Goal: Use online tool/utility: Utilize a website feature to perform a specific function

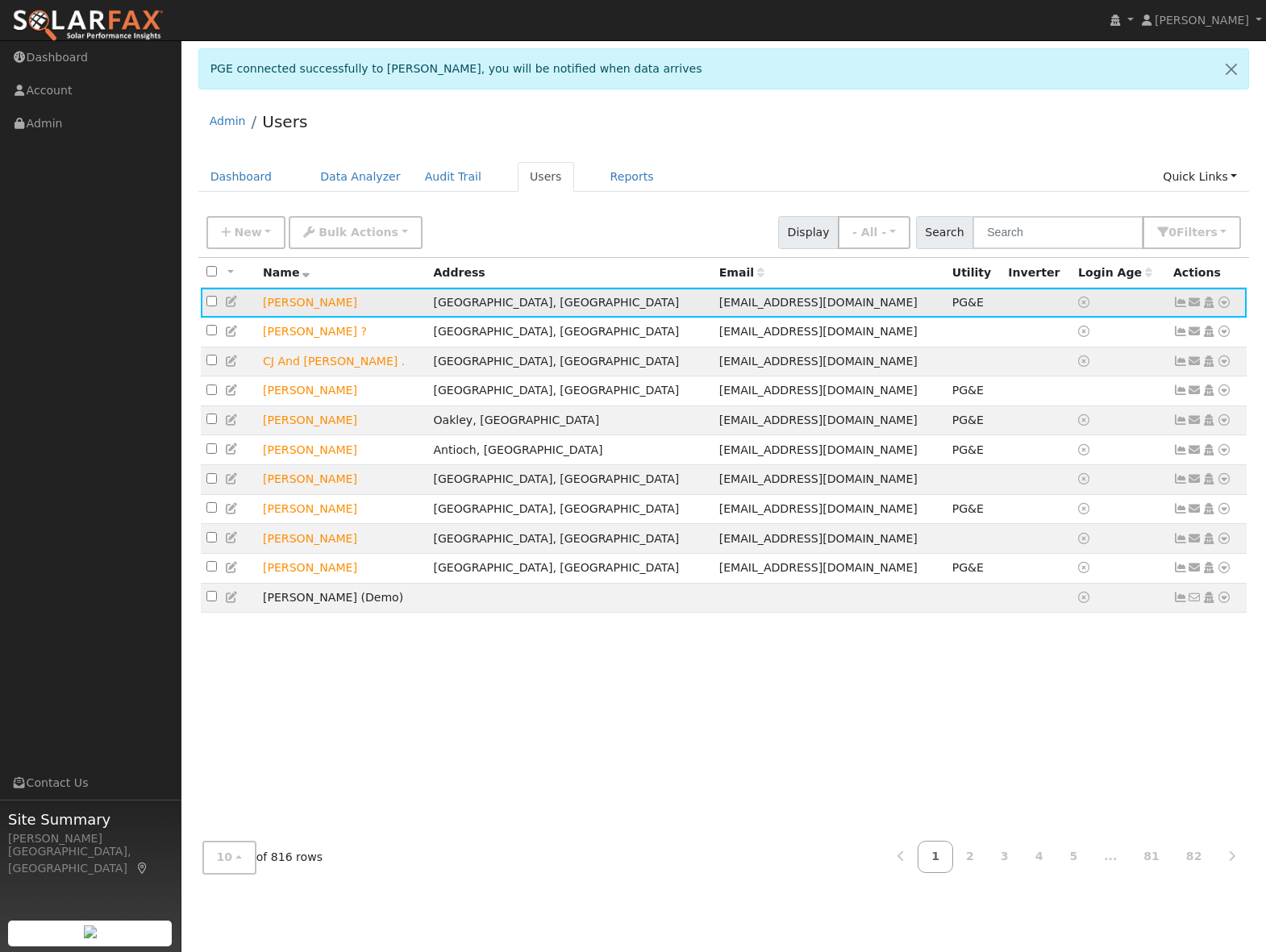
click at [1222, 304] on icon at bounding box center [1223, 302] width 15 height 12
click at [1062, 368] on link "Scenario" at bounding box center [1052, 367] width 120 height 22
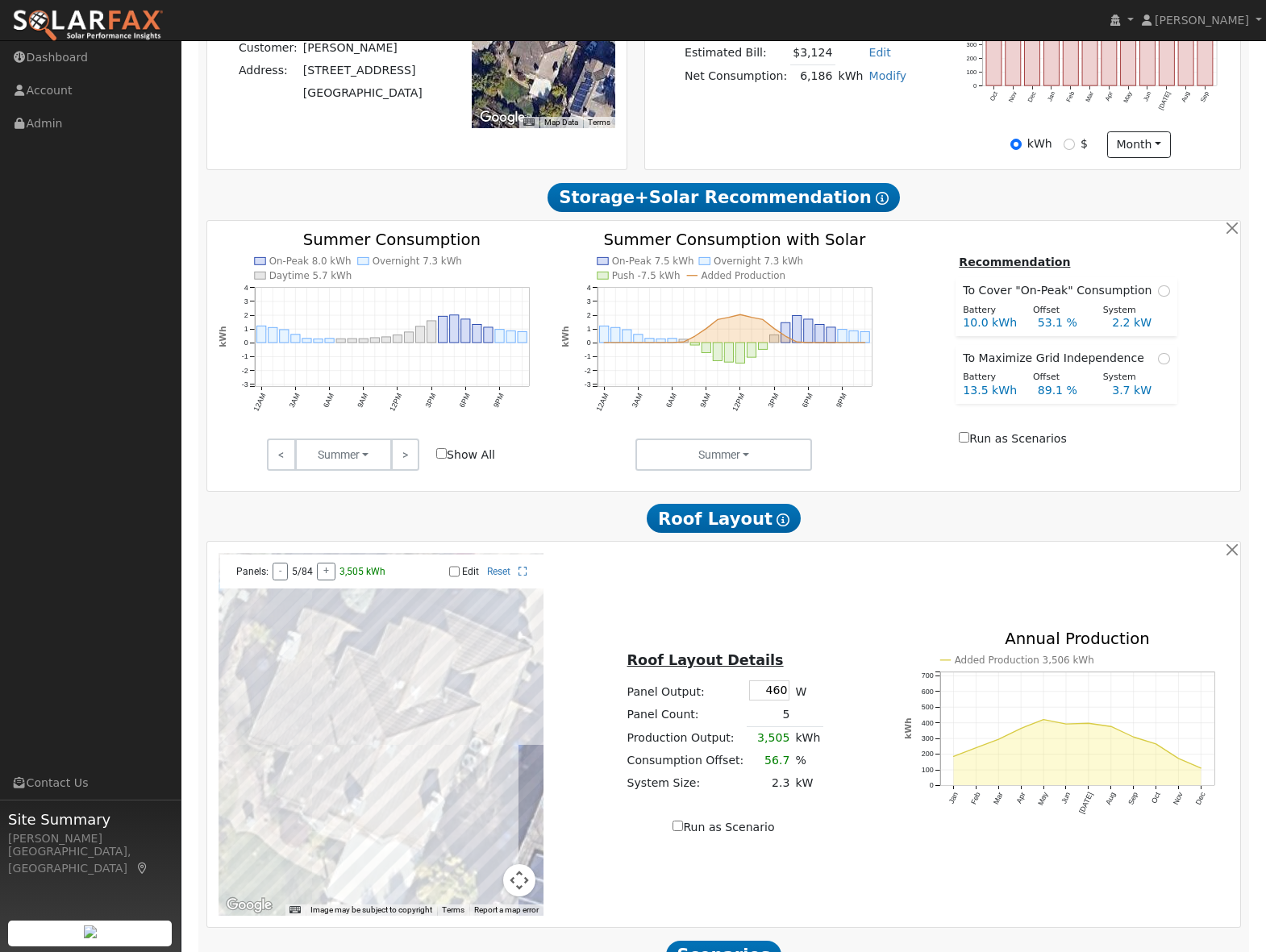
scroll to position [607, 0]
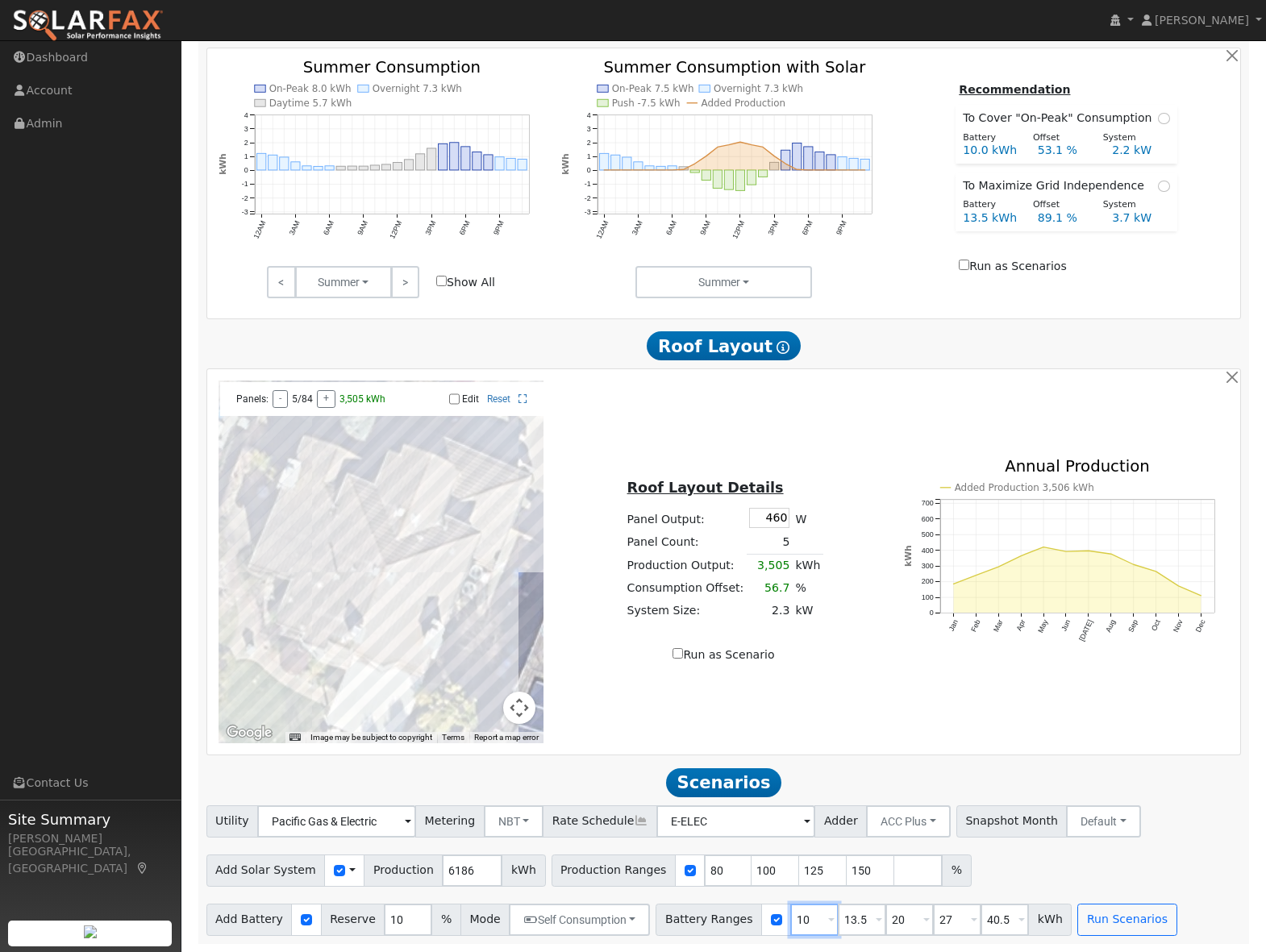
drag, startPoint x: 802, startPoint y: 920, endPoint x: 778, endPoint y: 919, distance: 24.0
click at [790, 919] on input "10" at bounding box center [814, 920] width 49 height 32
type input "13.5"
type input "20"
type input "27"
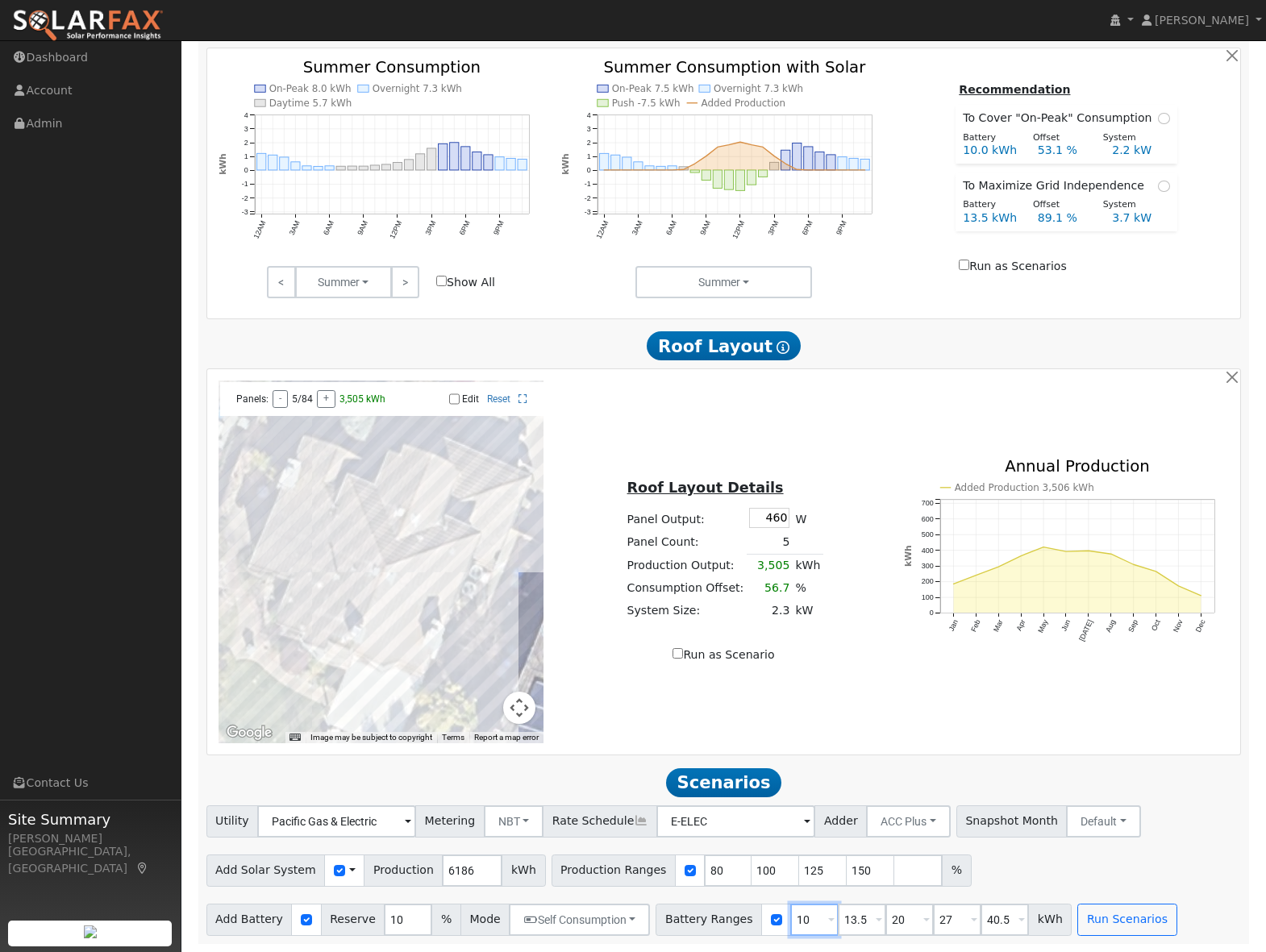
type input "40.5"
type input "13.5"
drag, startPoint x: 850, startPoint y: 919, endPoint x: 822, endPoint y: 917, distance: 28.1
click at [838, 917] on input "20" at bounding box center [862, 920] width 49 height 32
type input "27"
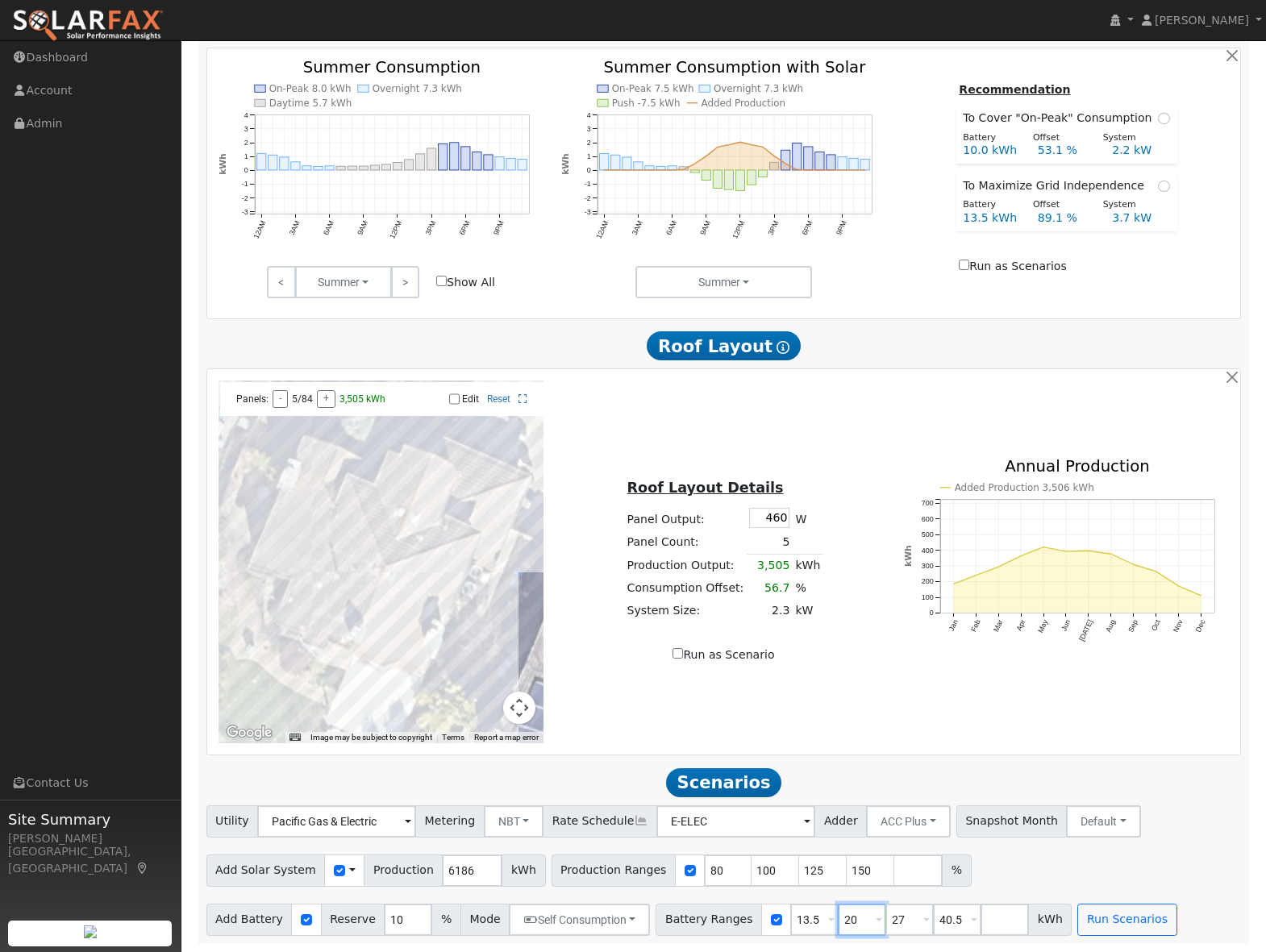
type input "40.5"
type input "27"
click at [1039, 919] on button "Run Scenarios" at bounding box center [1080, 920] width 99 height 32
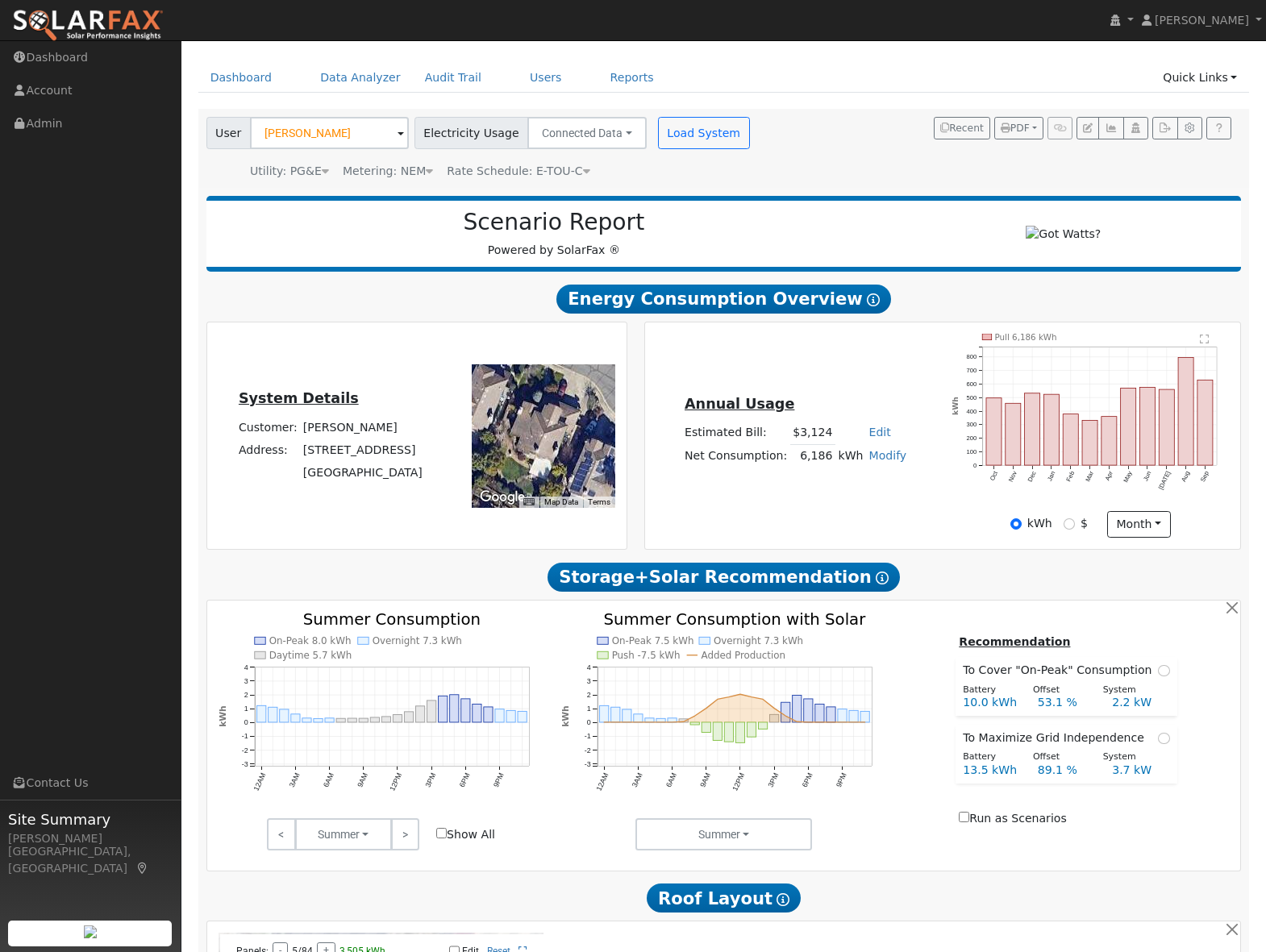
scroll to position [48, 0]
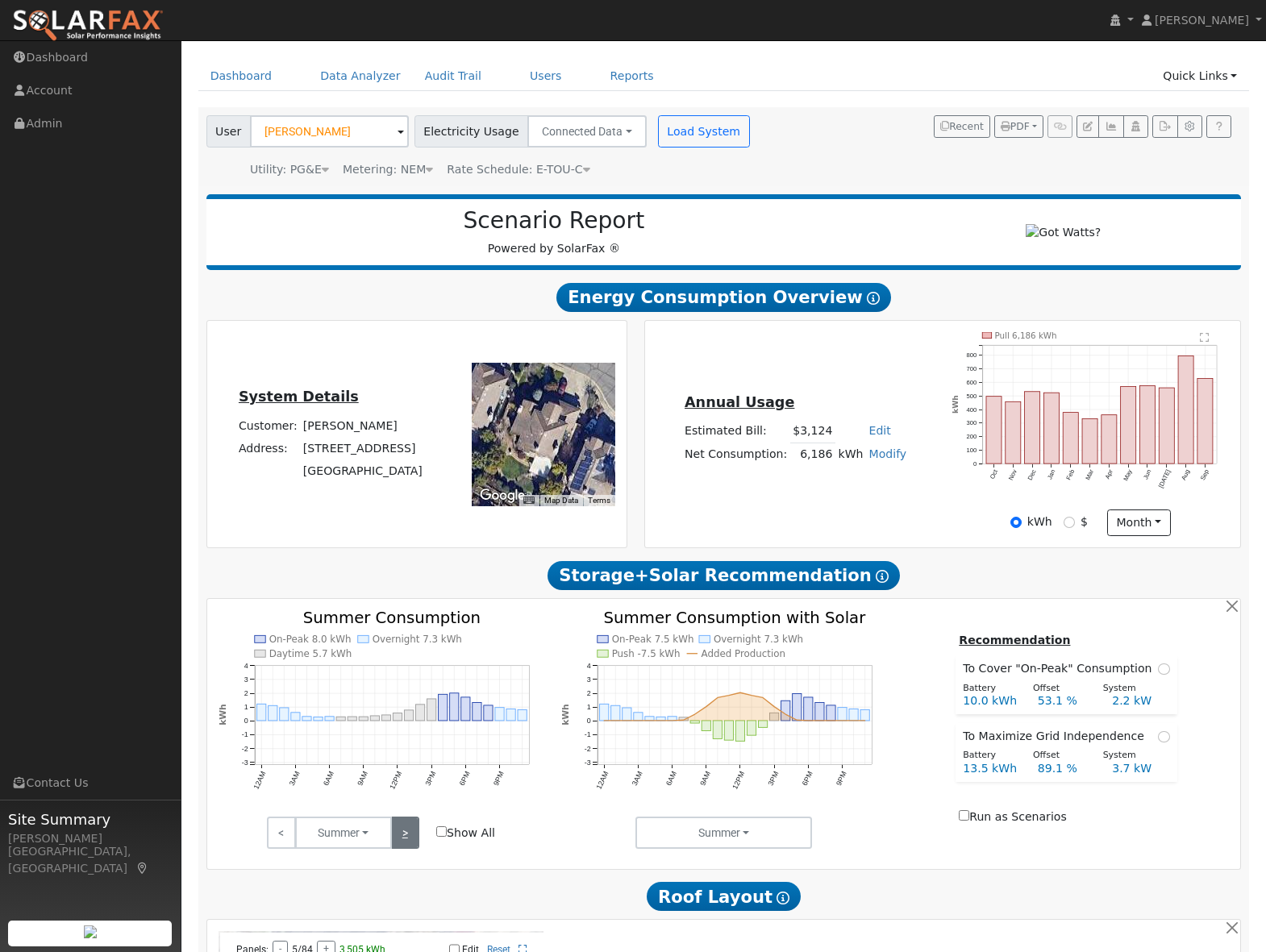
click at [409, 836] on link ">" at bounding box center [405, 832] width 28 height 32
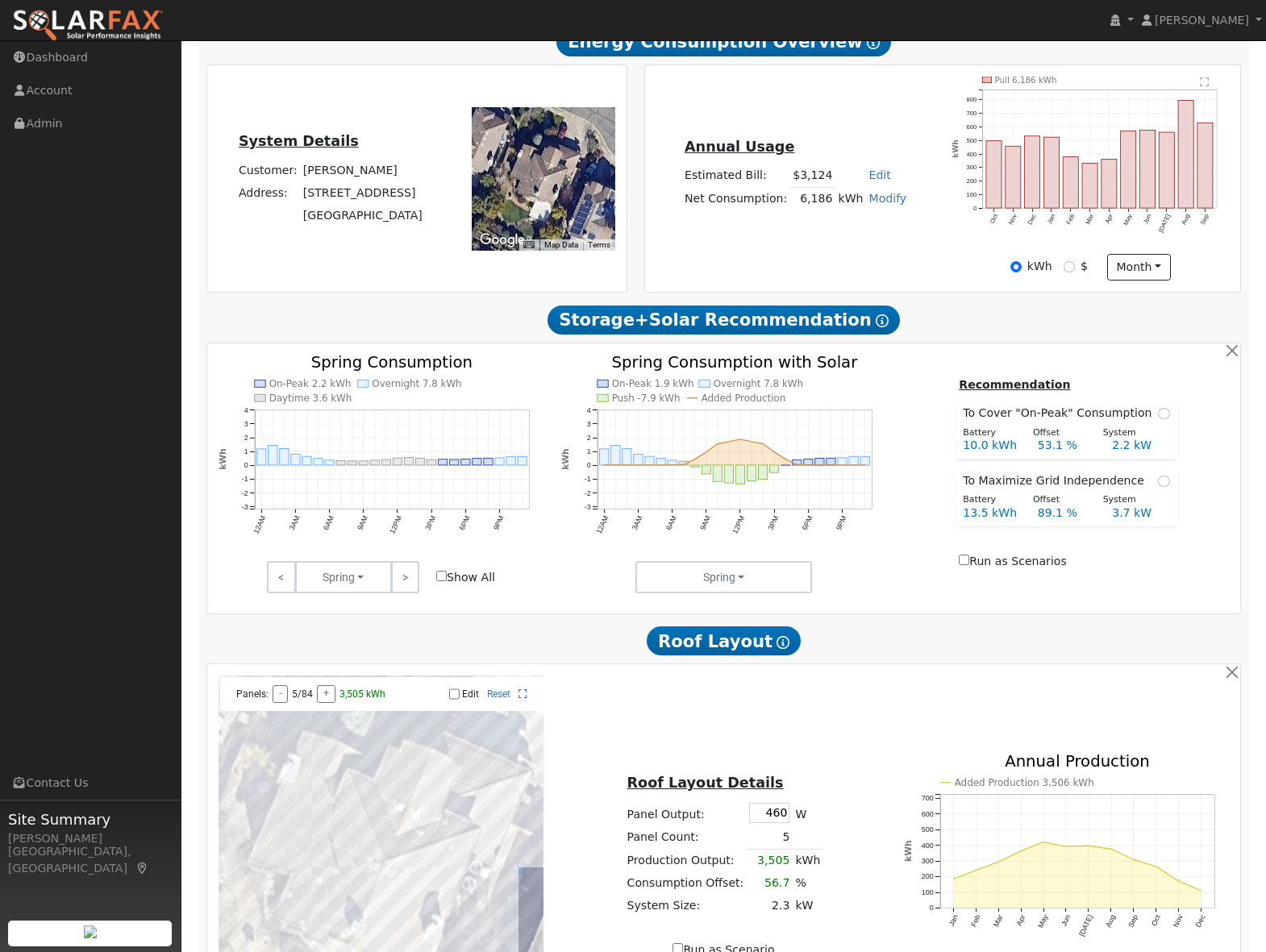
scroll to position [308, 0]
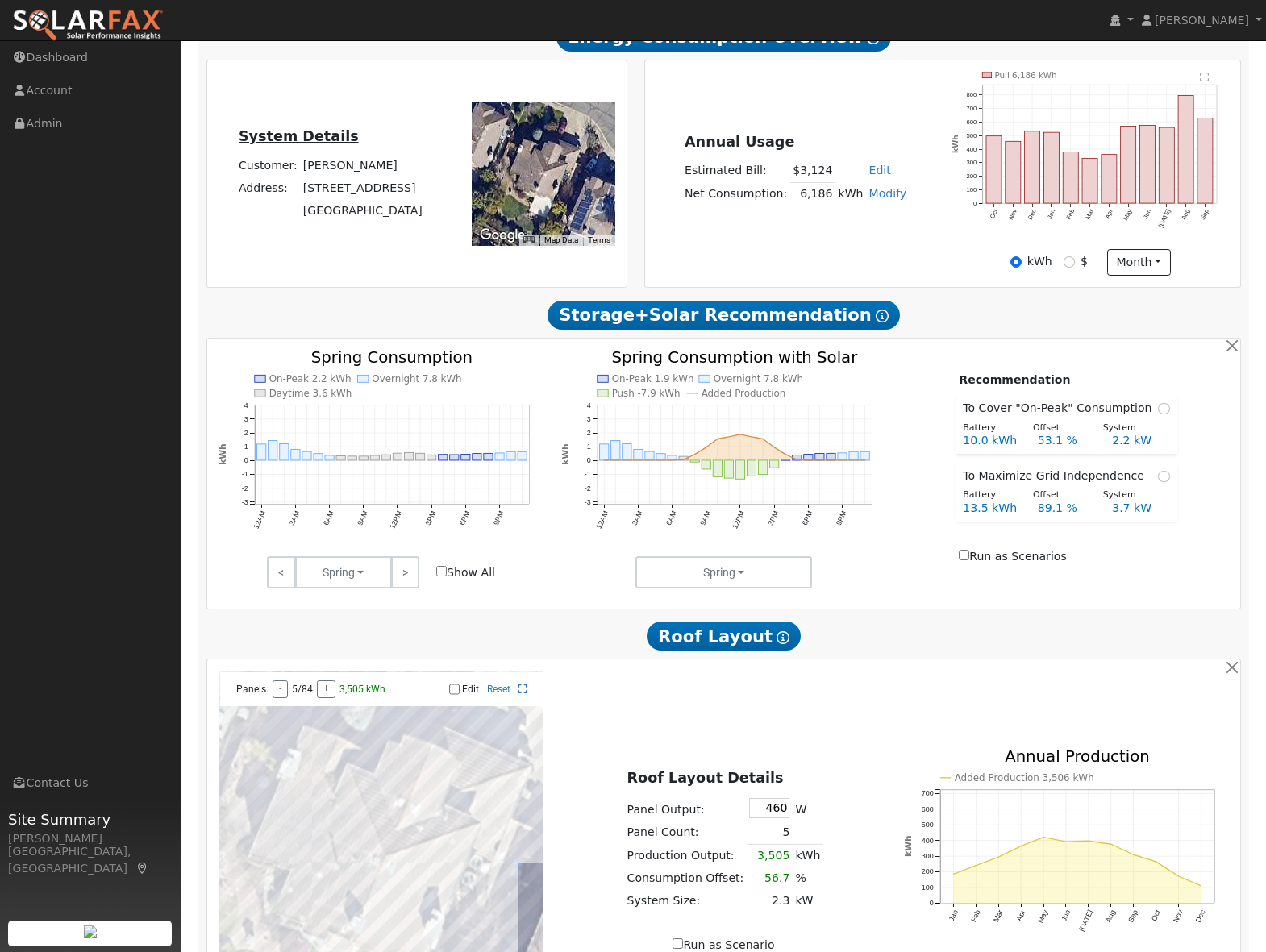
type input "6.2"
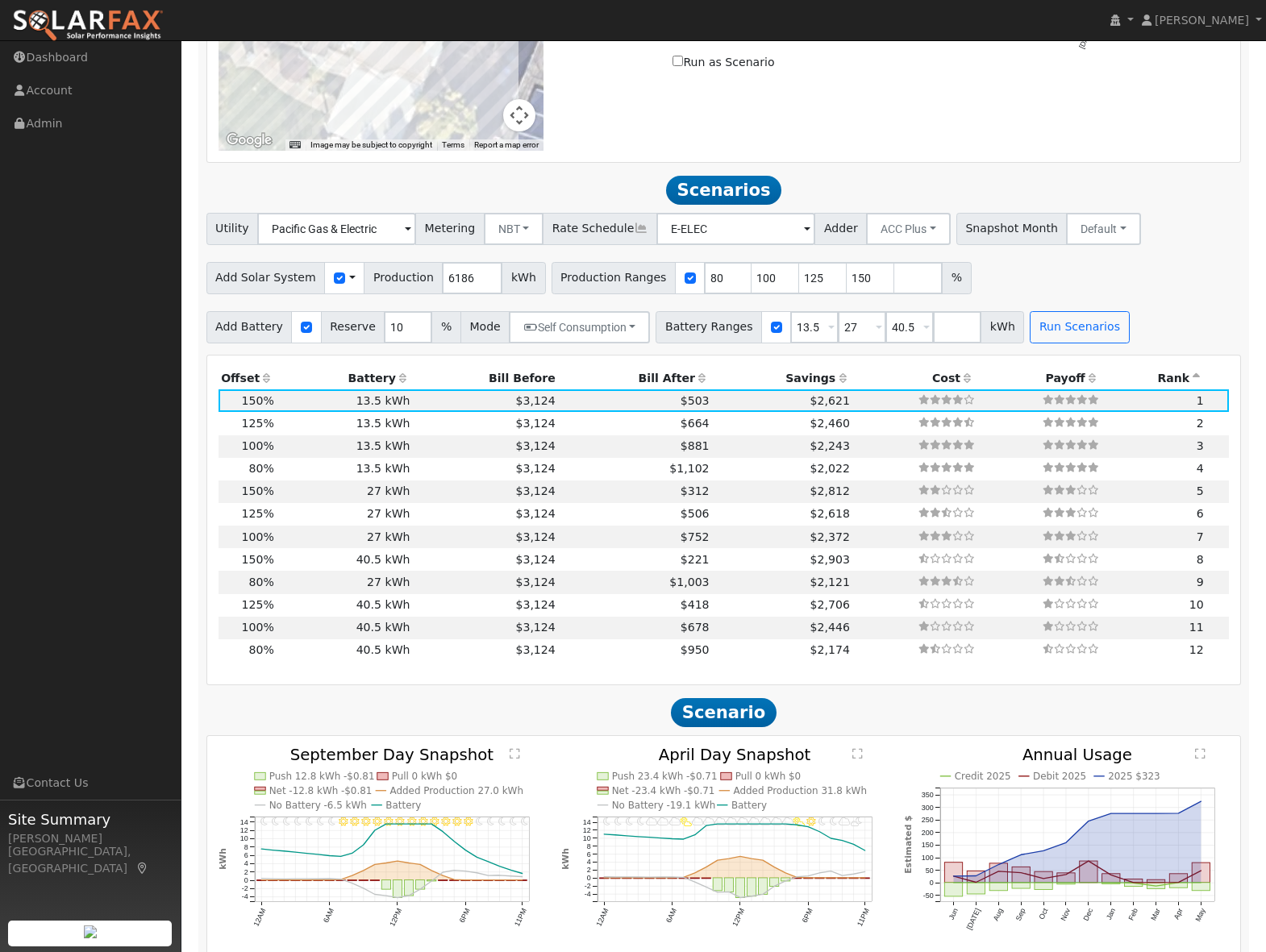
scroll to position [1206, 0]
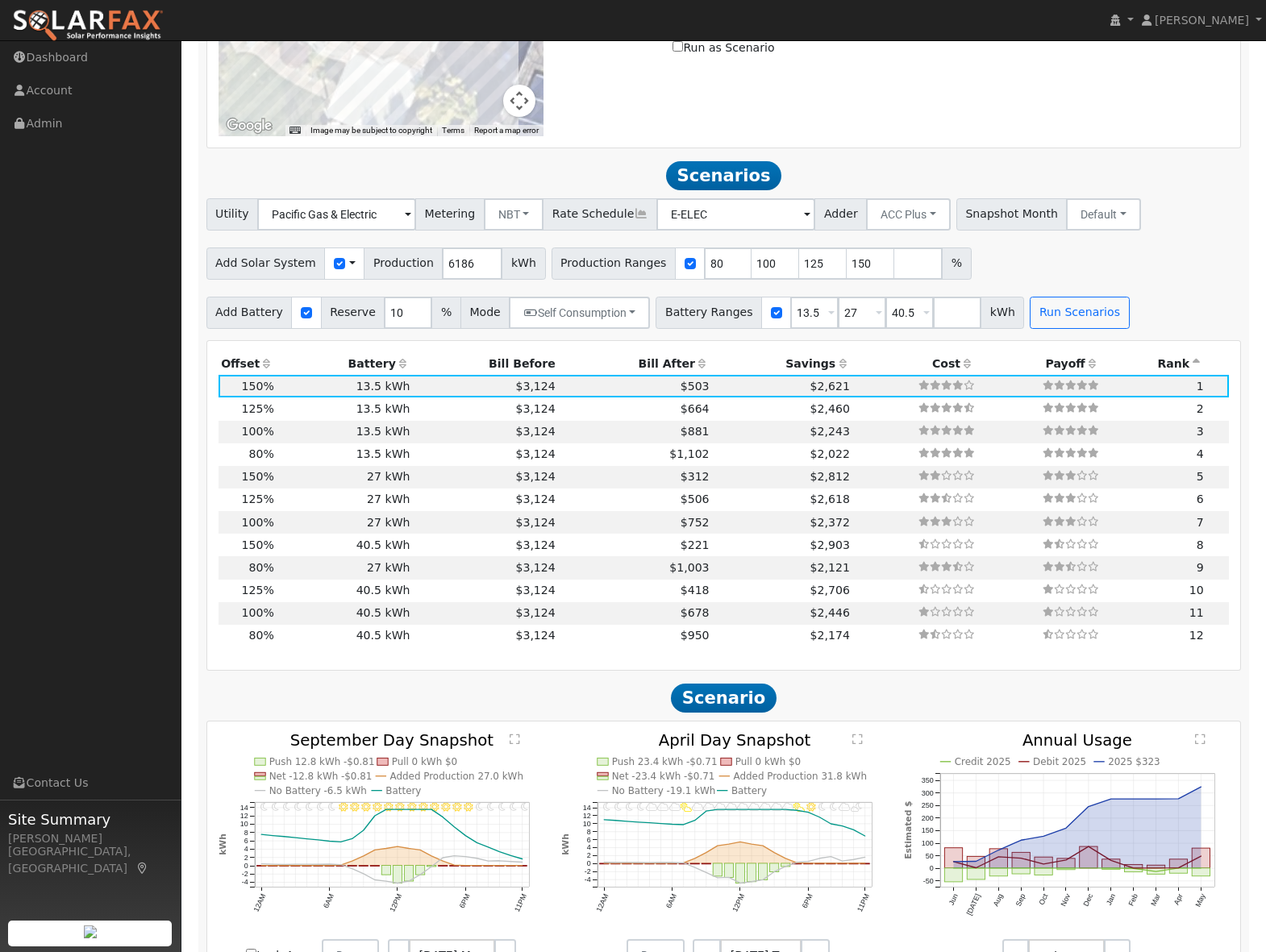
click at [835, 370] on icon at bounding box center [842, 364] width 15 height 12
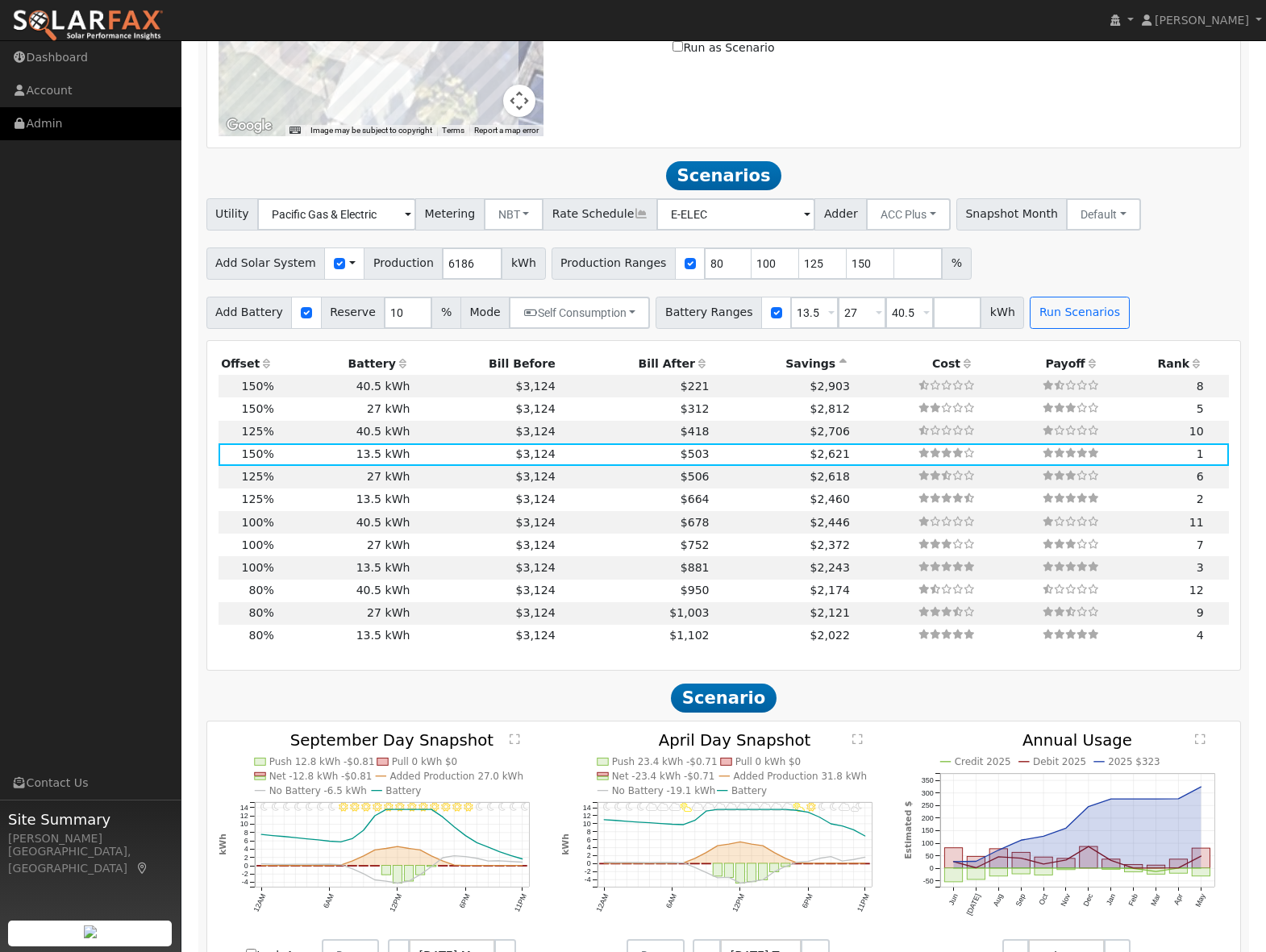
scroll to position [0, 0]
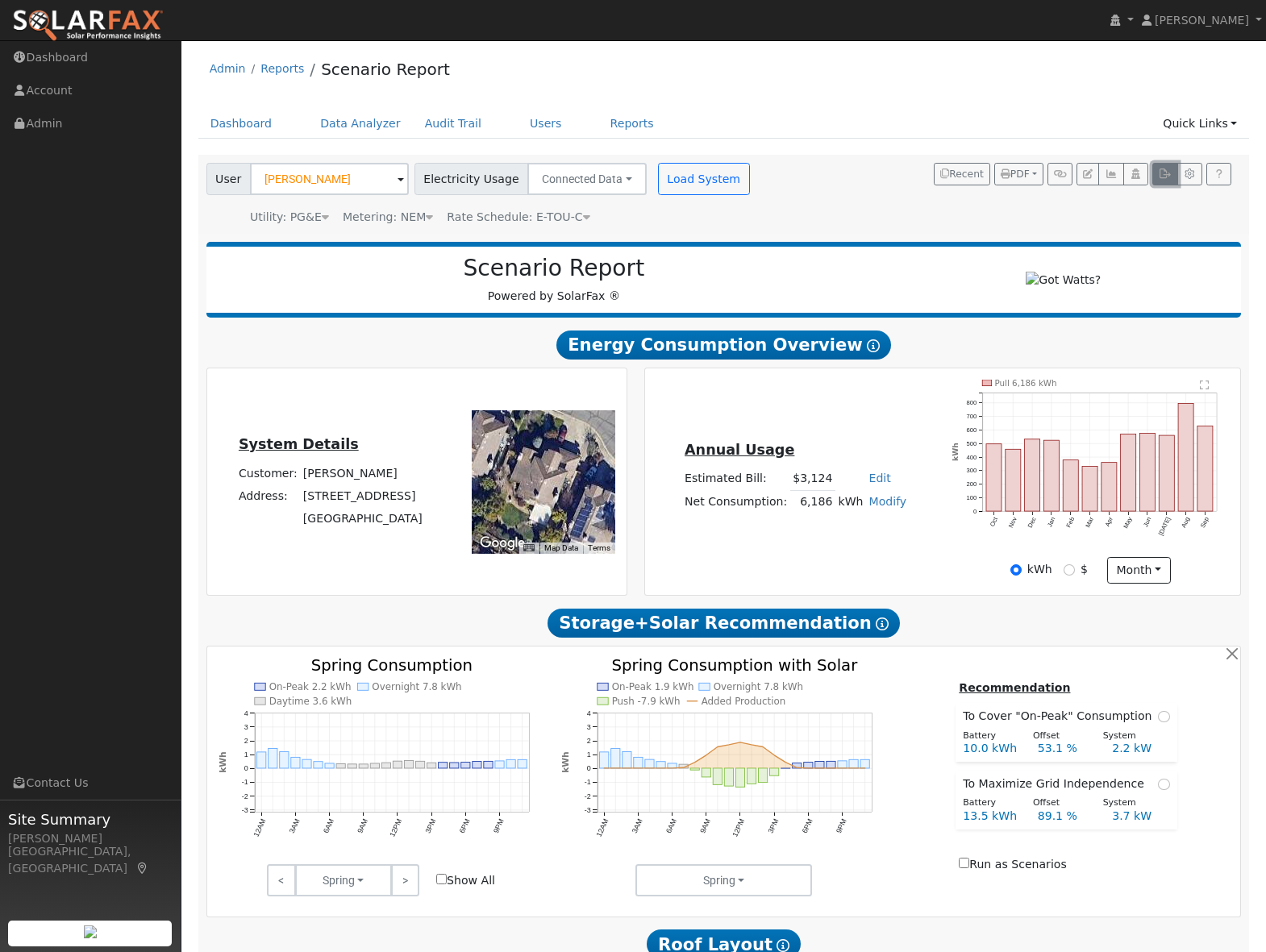
click at [1167, 174] on icon "button" at bounding box center [1165, 175] width 12 height 10
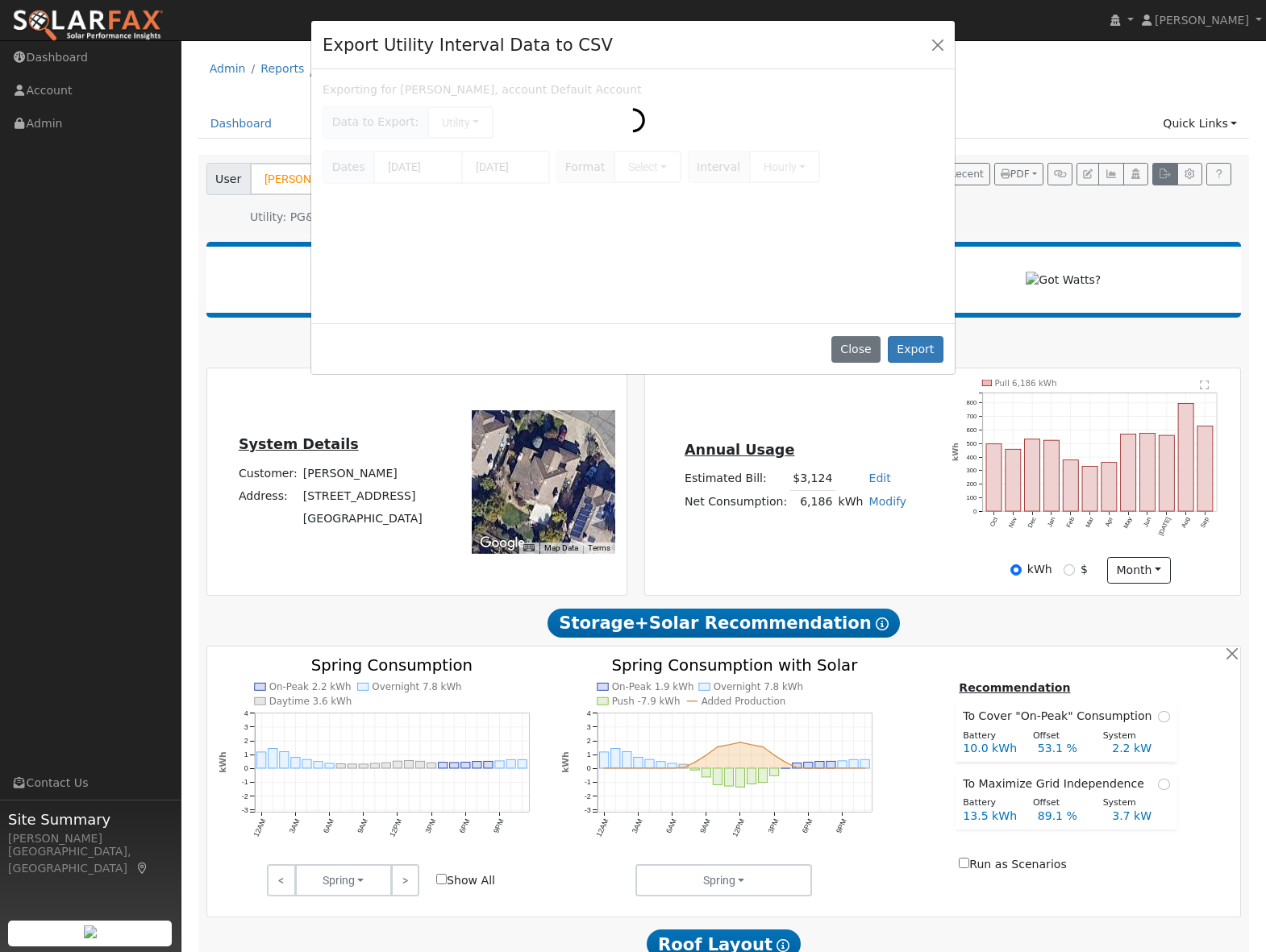
click at [1167, 174] on div "Export Utility Interval Data to CSV Exporting for Jeremy Weed, account Default …" at bounding box center [633, 476] width 1266 height 952
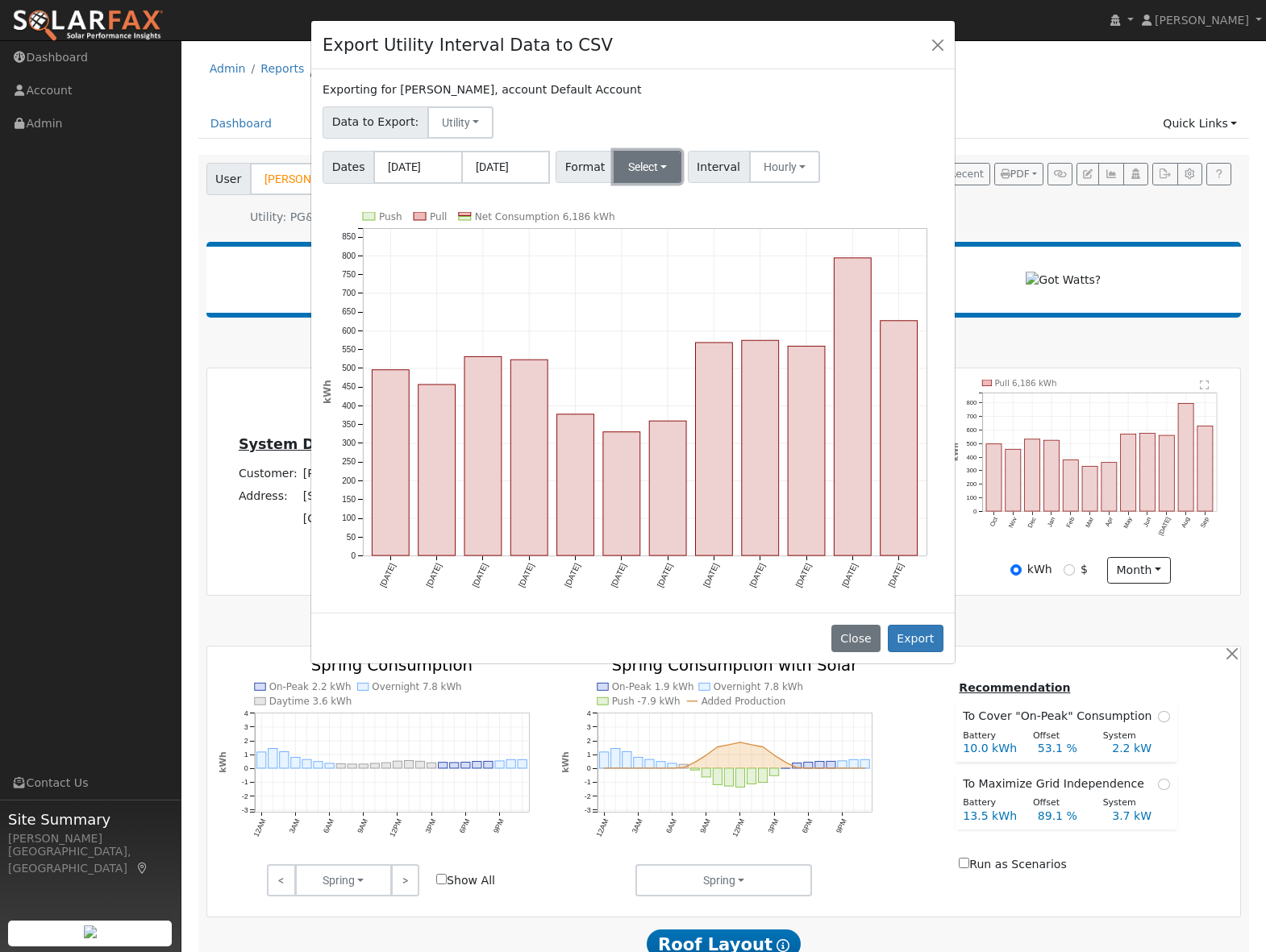
click at [652, 173] on button "Select" at bounding box center [648, 167] width 68 height 32
drag, startPoint x: 674, startPoint y: 307, endPoint x: 672, endPoint y: 342, distance: 35.1
click at [672, 342] on ul "Generic PG&E SCE SDGE Aurora Energy Toolbase OpenSolar Solargraf" at bounding box center [669, 288] width 117 height 207
click at [649, 173] on button "Select" at bounding box center [648, 167] width 68 height 32
click at [662, 352] on link "OpenSolar" at bounding box center [669, 350] width 115 height 22
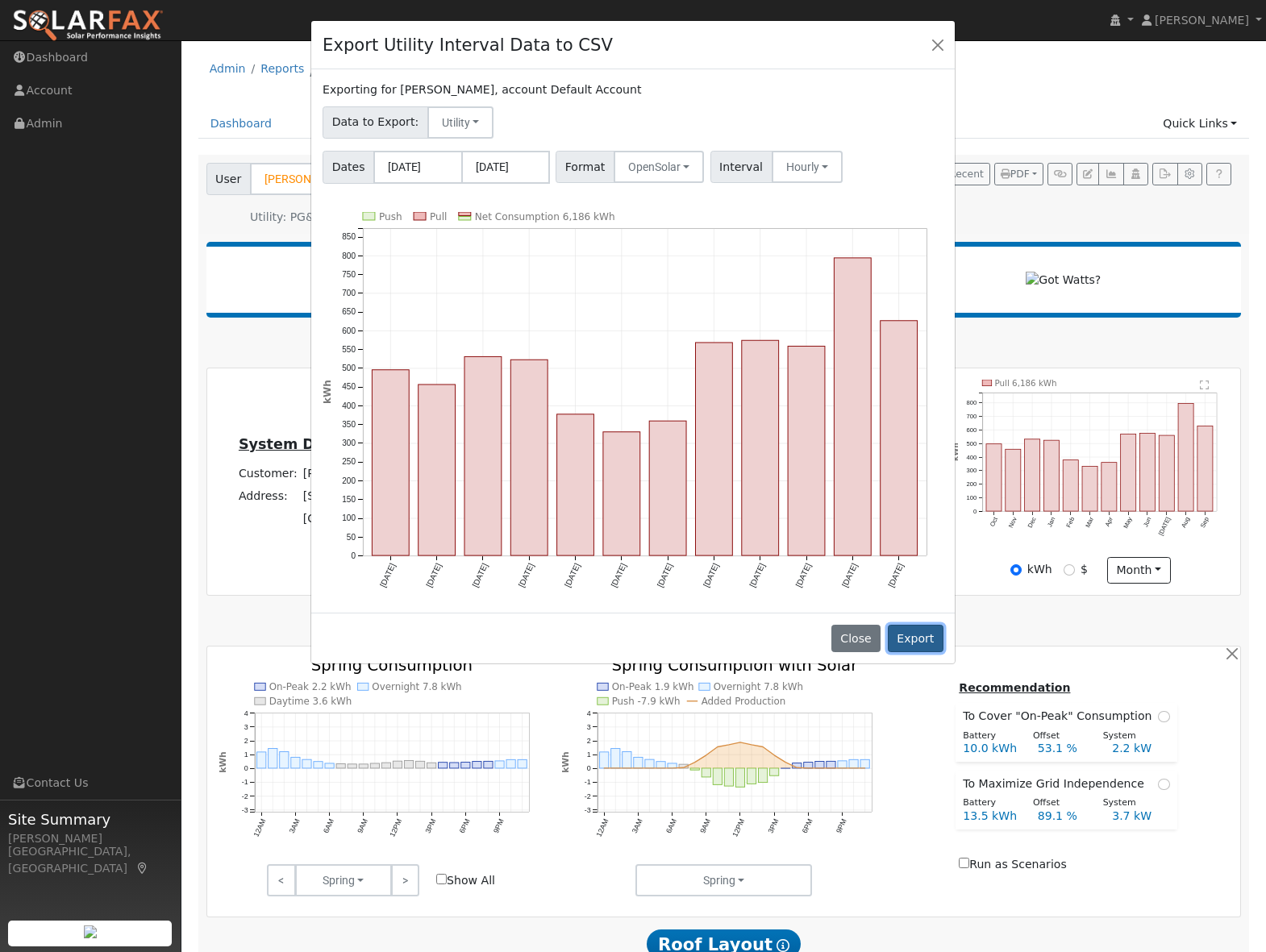
click at [919, 649] on button "Export" at bounding box center [915, 639] width 56 height 27
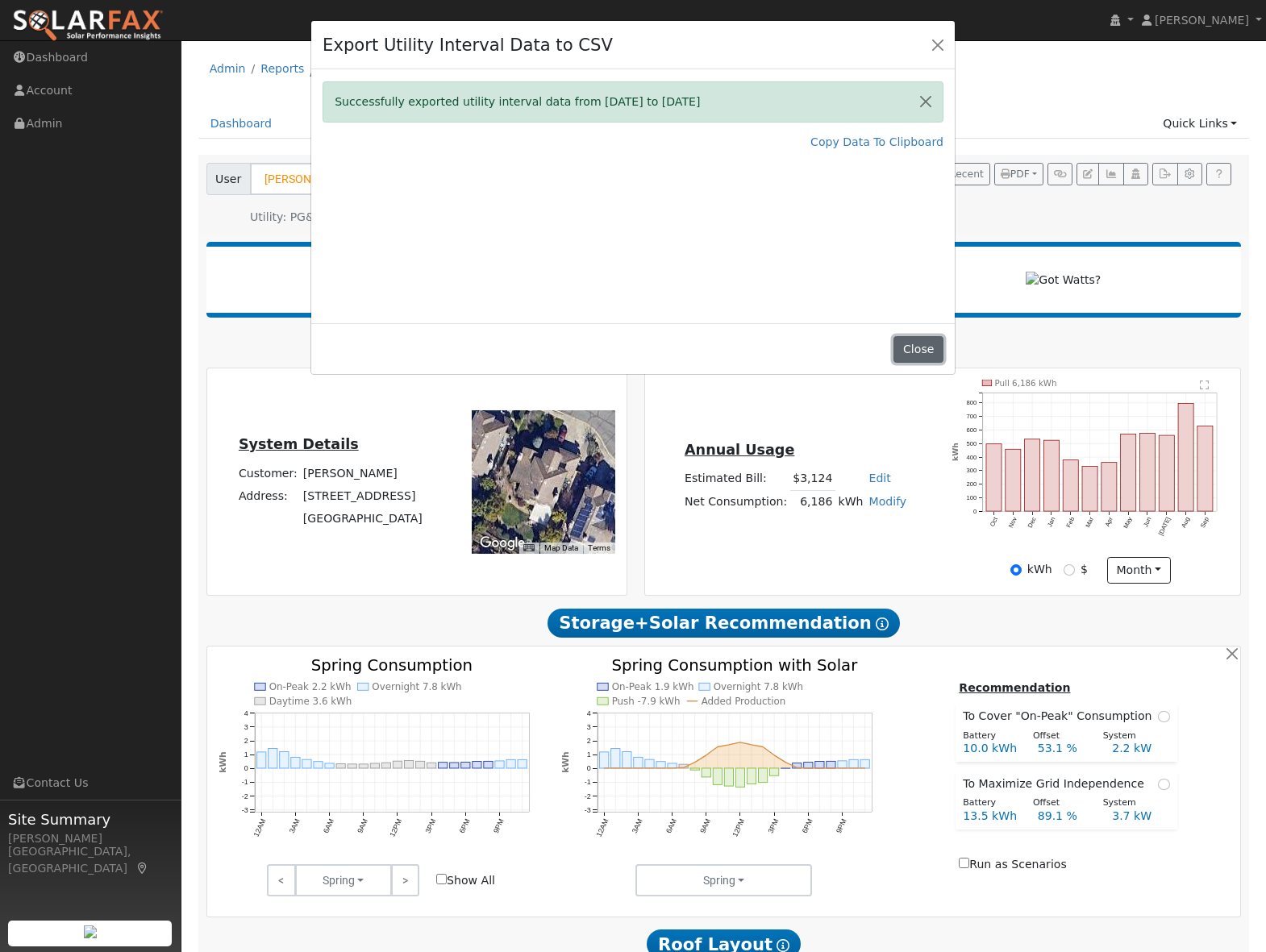
click at [912, 344] on button "Close" at bounding box center [918, 350] width 49 height 27
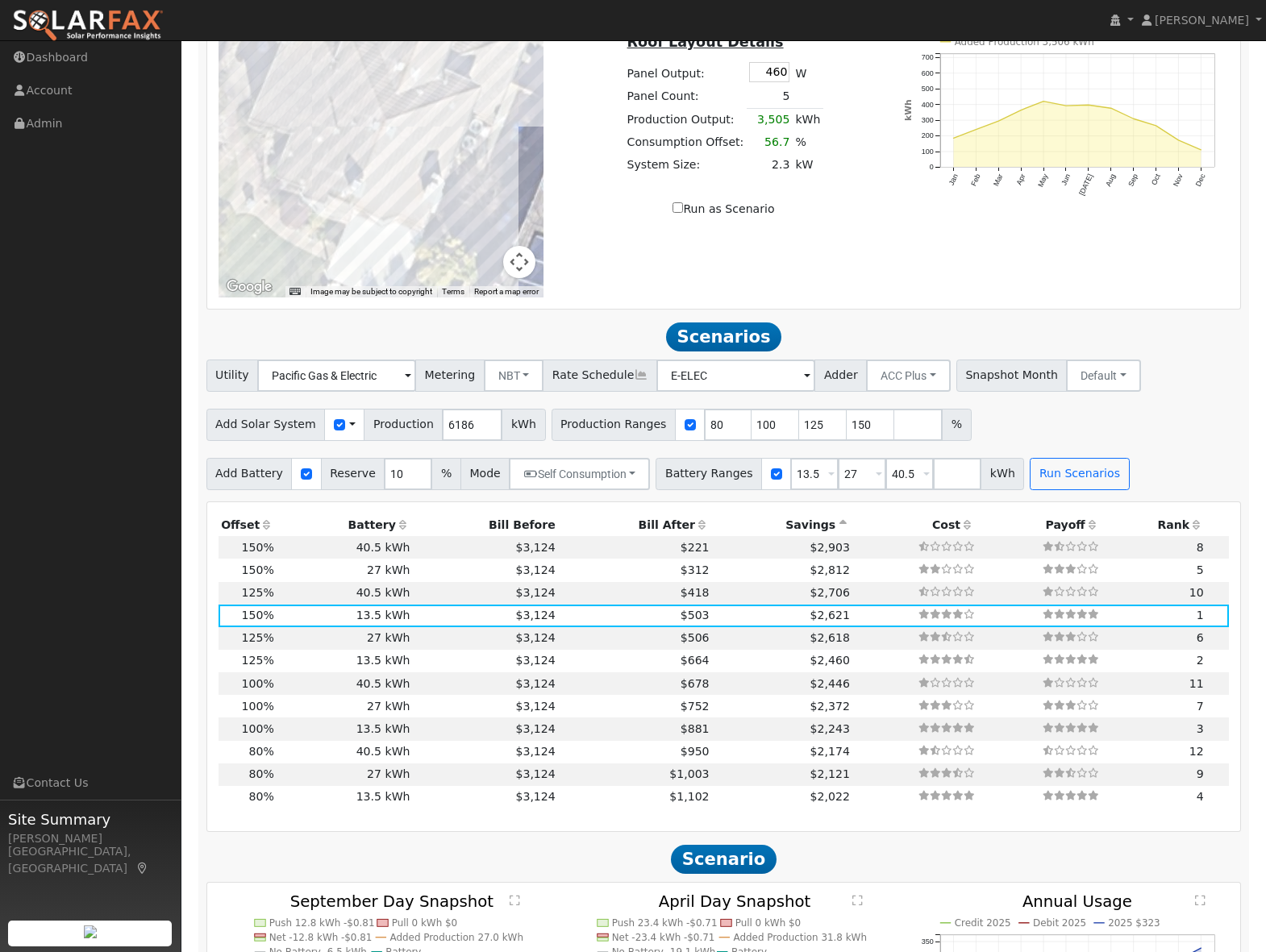
scroll to position [1062, 0]
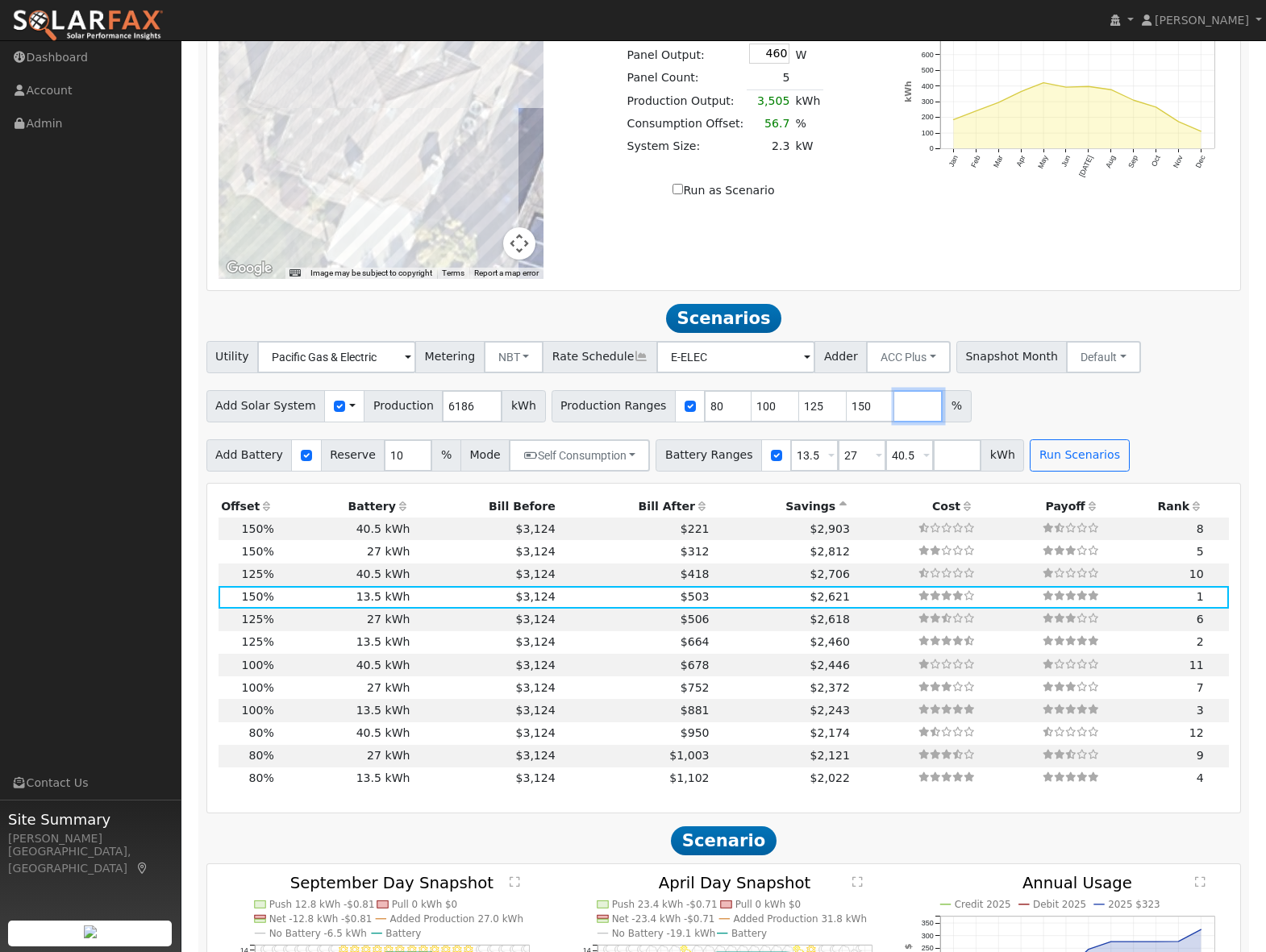
click at [894, 416] on input "number" at bounding box center [919, 406] width 49 height 32
type input "171"
drag, startPoint x: 708, startPoint y: 413, endPoint x: 667, endPoint y: 413, distance: 41.0
click at [667, 413] on div "Production Ranges 80 100 125 150 171 %" at bounding box center [761, 406] width 420 height 32
type input "100"
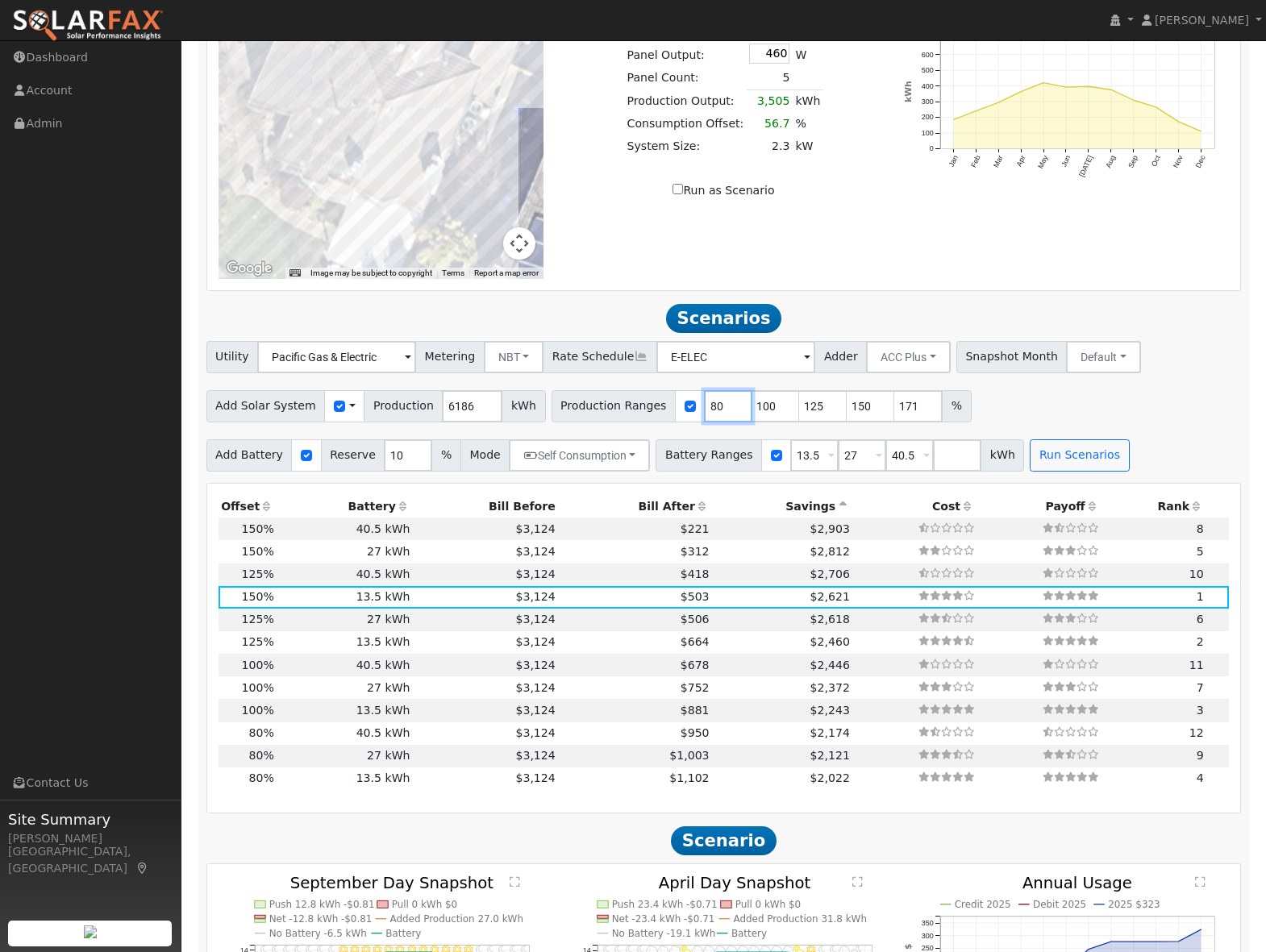
type input "125"
type input "150"
type input "171"
type input "125"
type input "150"
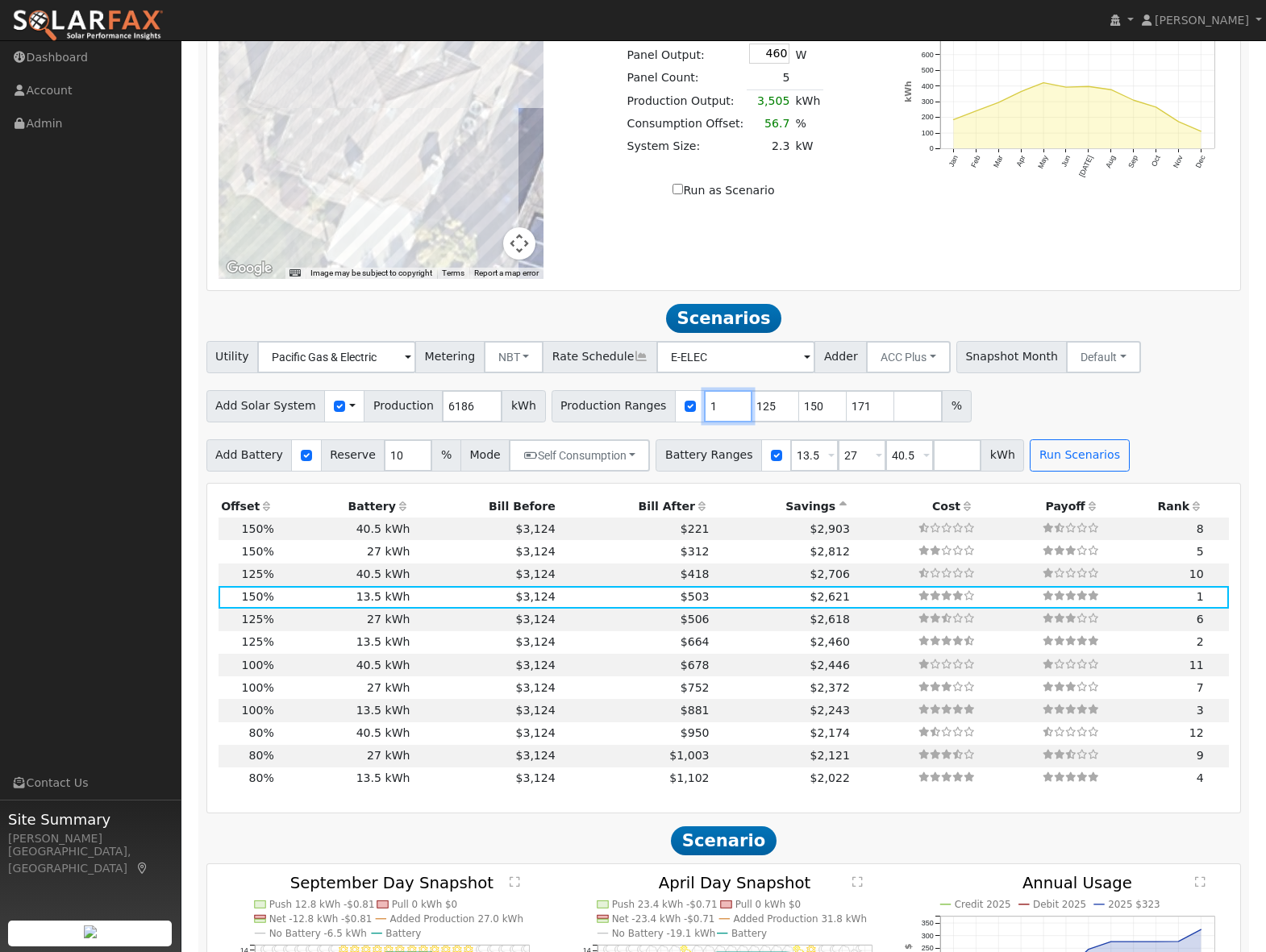
type input "171"
type input "125"
click at [847, 416] on input "number" at bounding box center [871, 406] width 49 height 32
type input "204"
click at [1018, 416] on div "Add Solar System Use CSV Data Production 6186 kWh Production Ranges 125 150 171…" at bounding box center [723, 403] width 1041 height 38
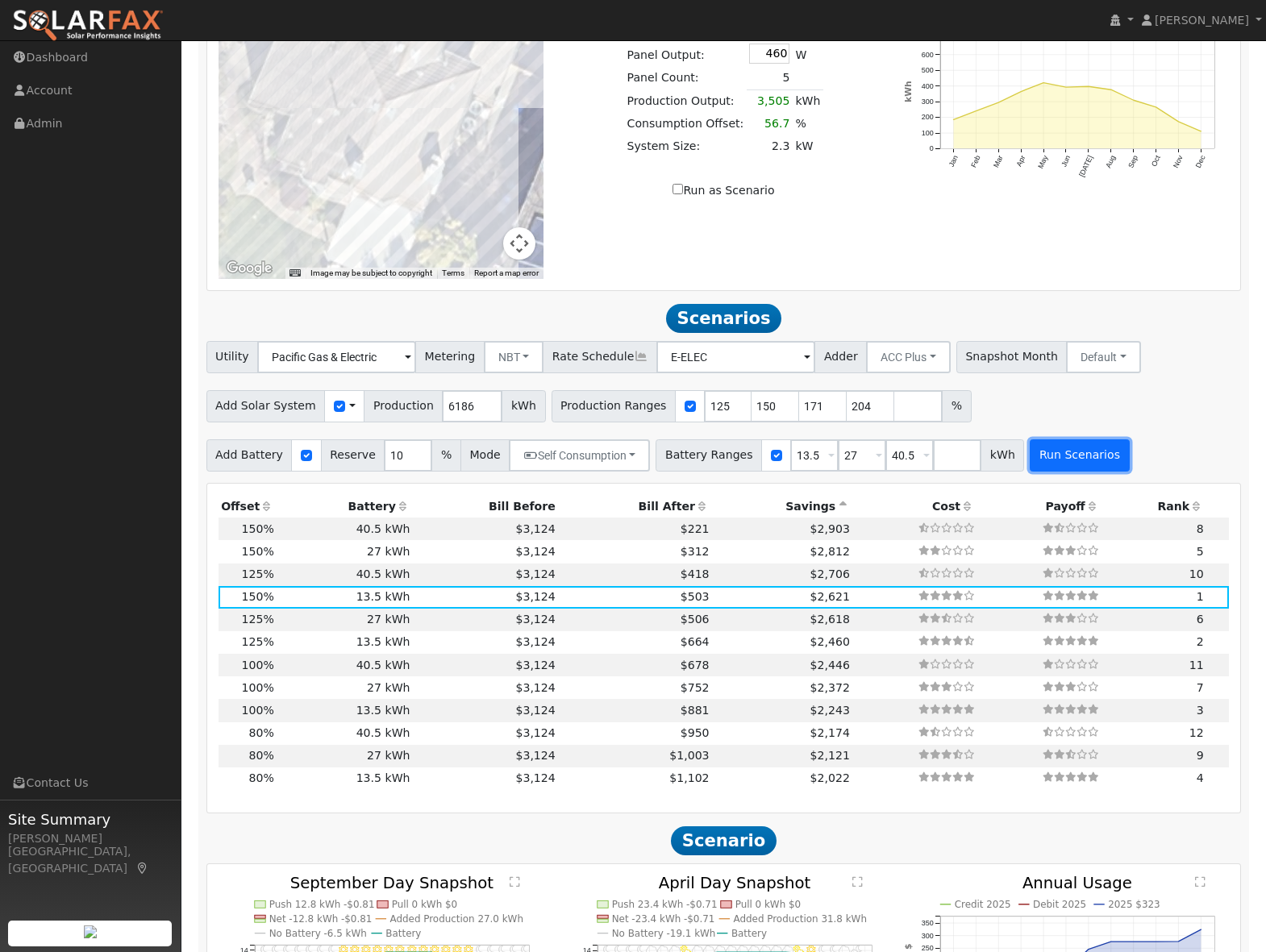
click at [1082, 458] on button "Run Scenarios" at bounding box center [1080, 456] width 99 height 32
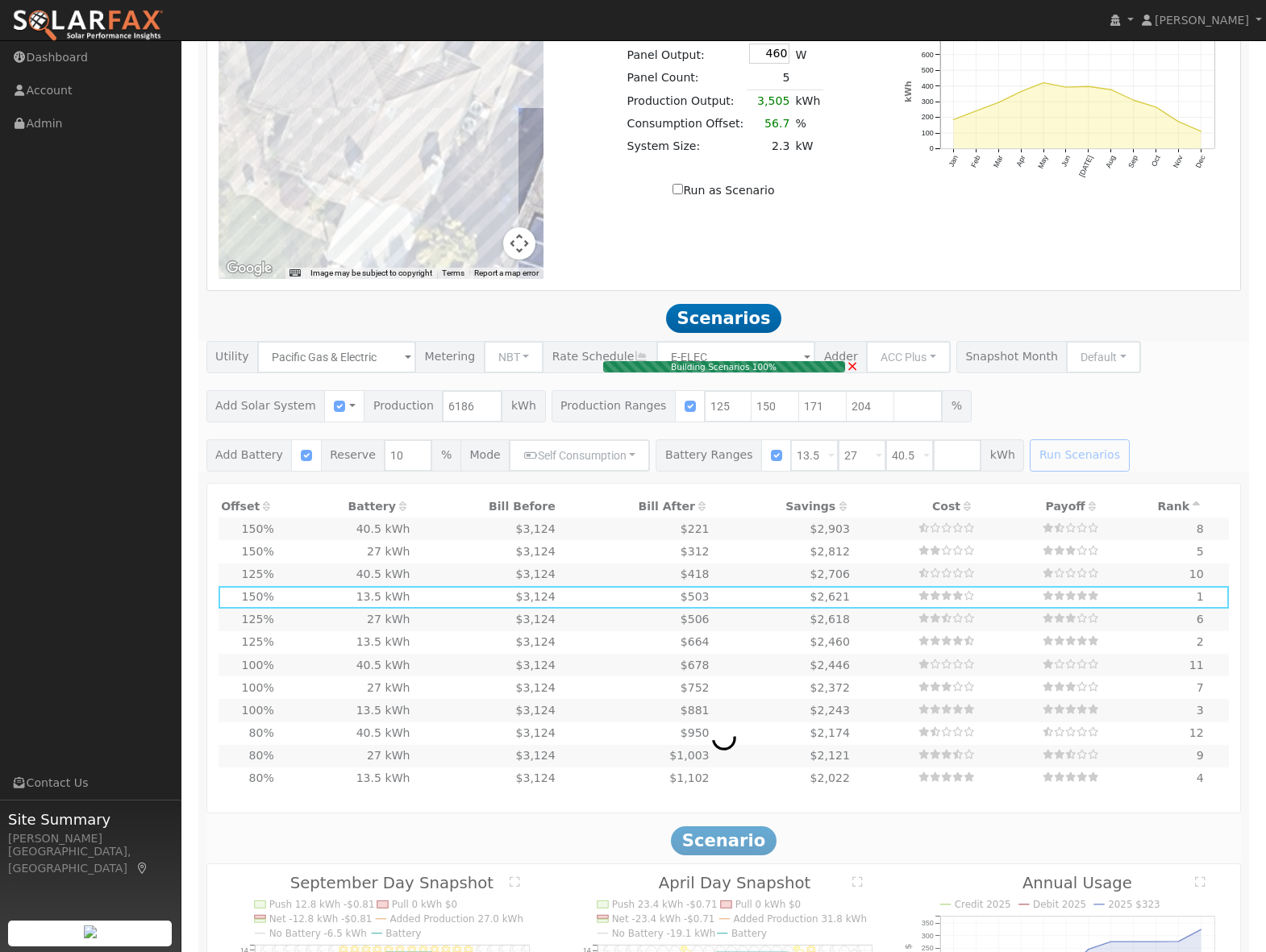
type input "8.4"
type input "$26,079"
type input "$11,914"
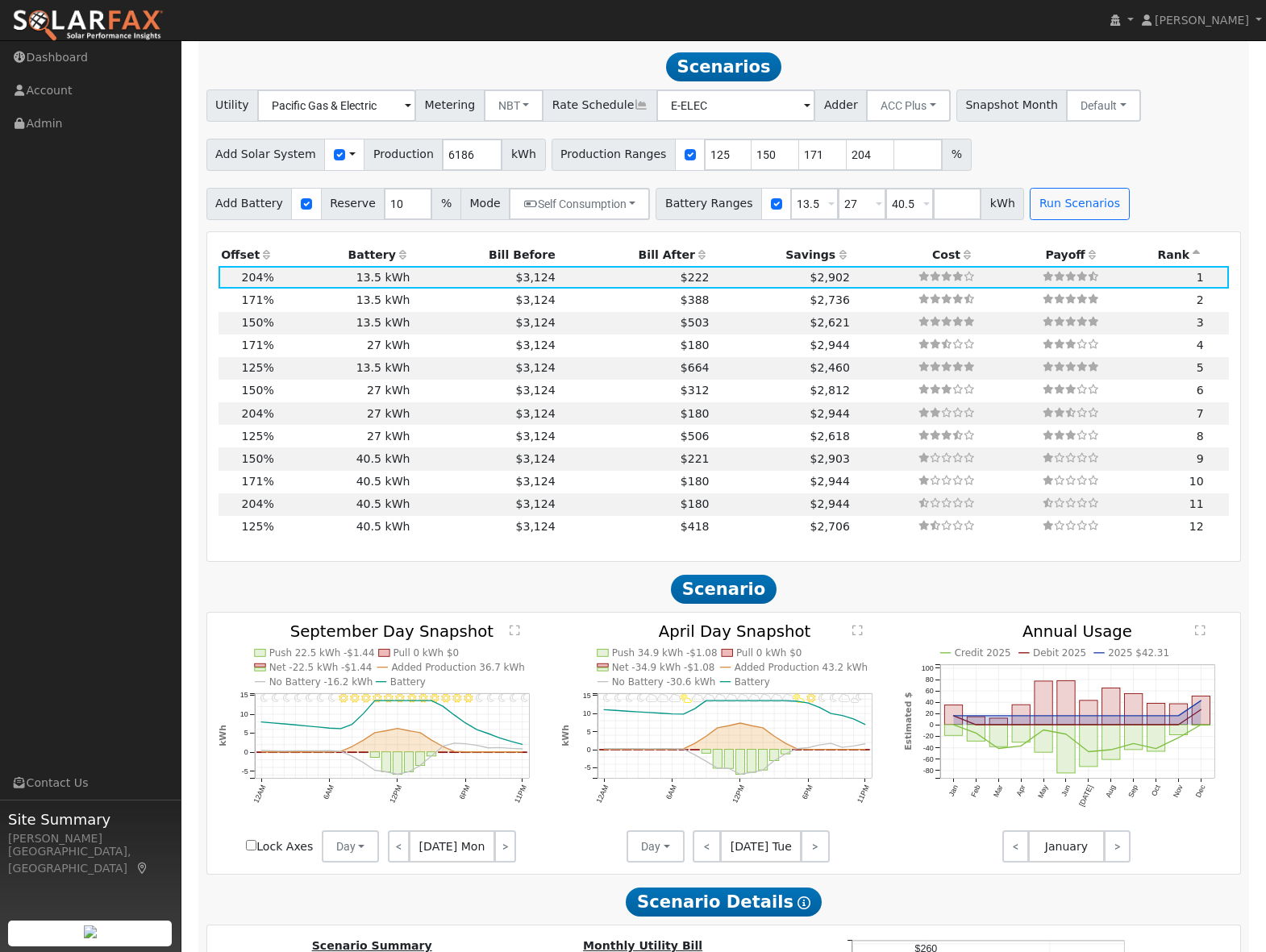
scroll to position [1325, 0]
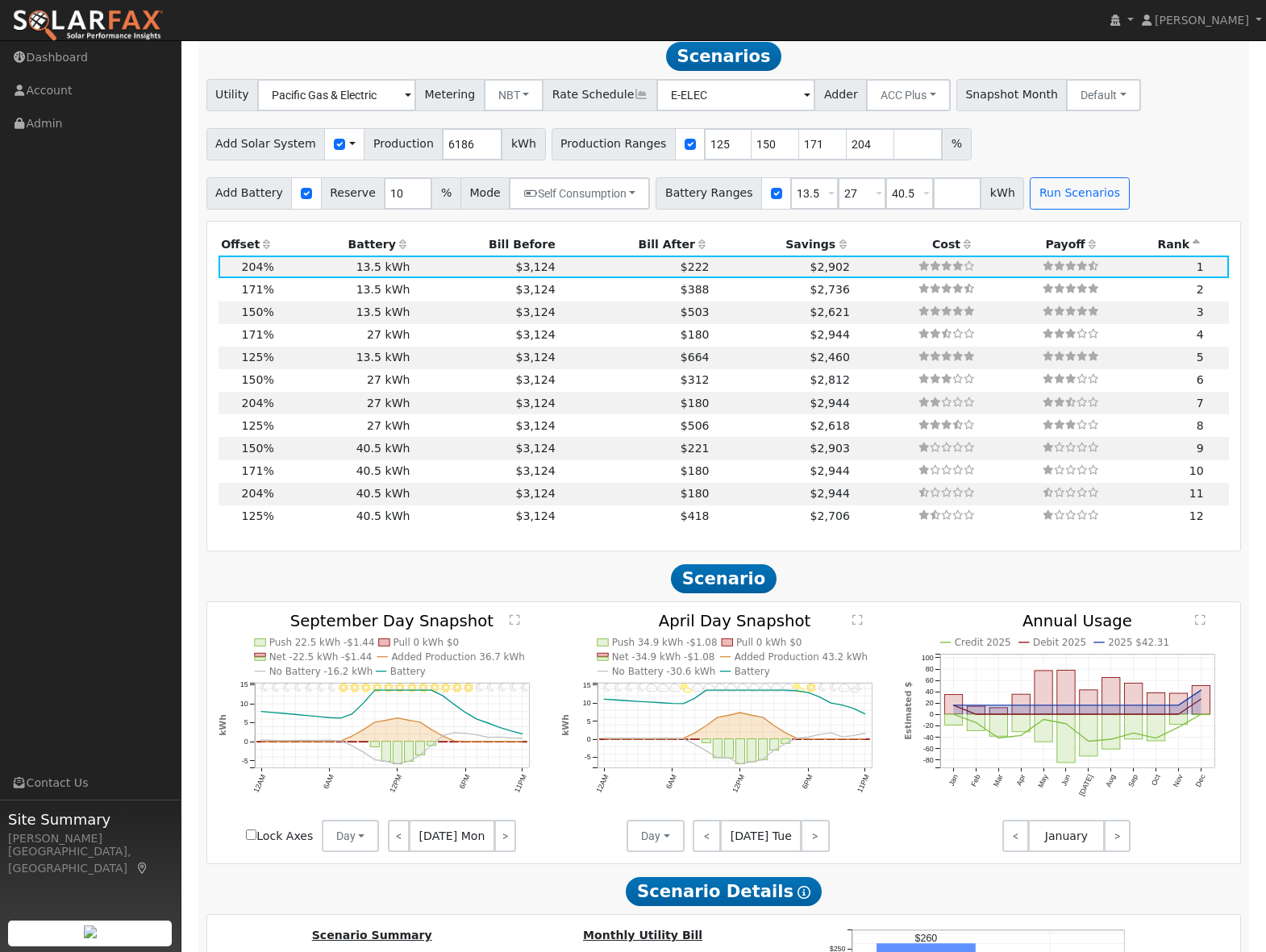
click at [835, 250] on icon at bounding box center [842, 245] width 15 height 12
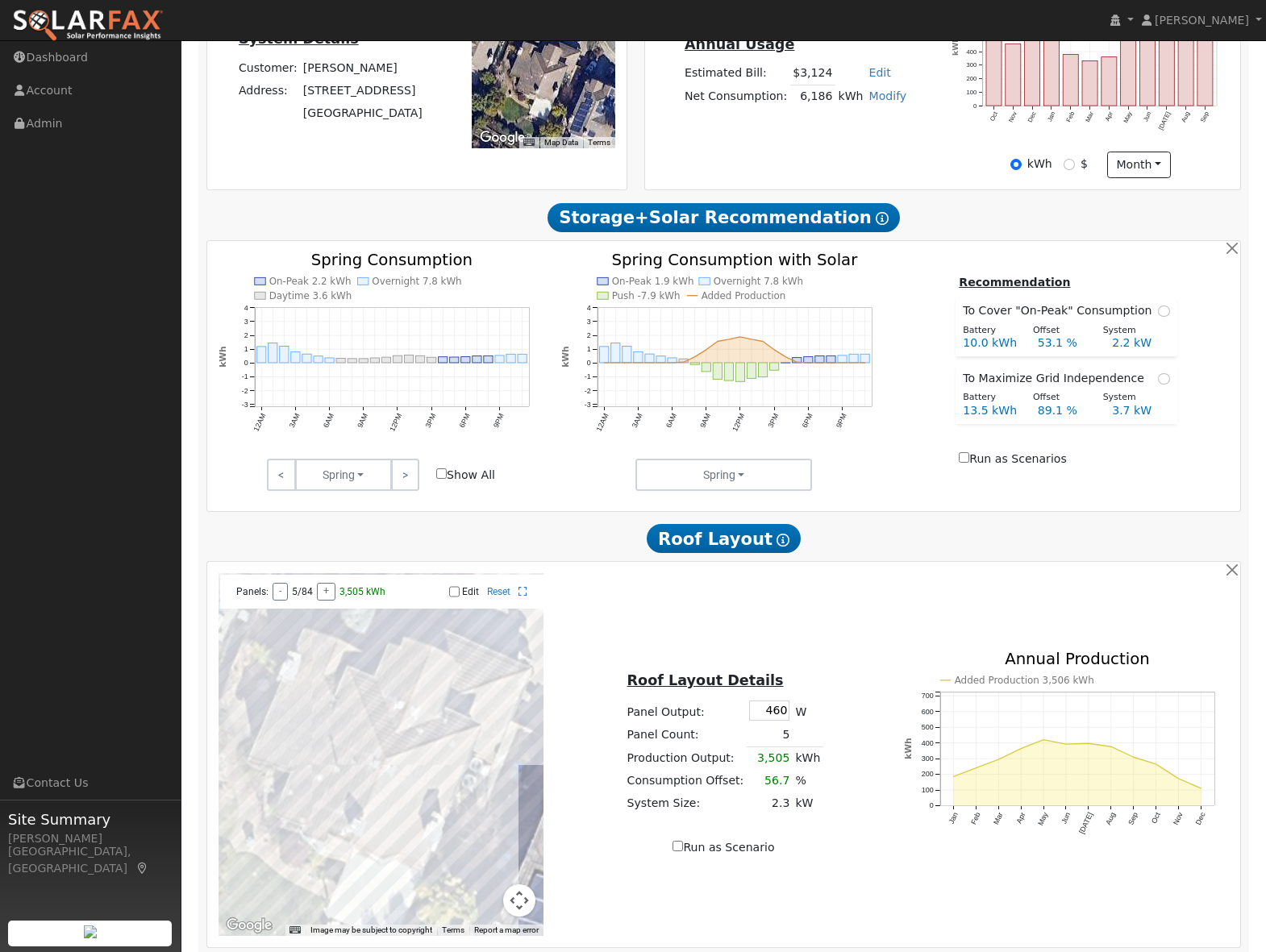
scroll to position [397, 0]
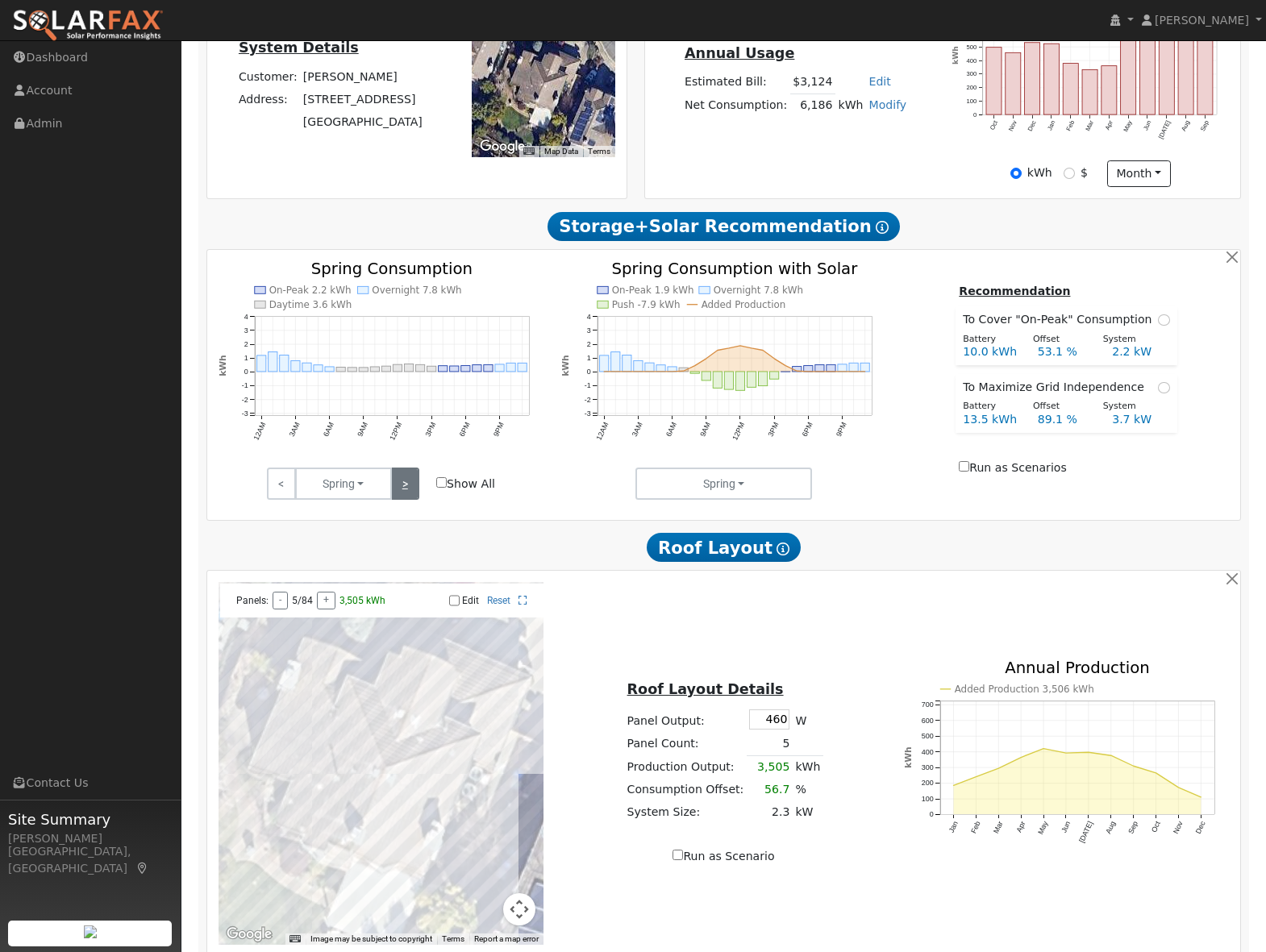
click at [402, 496] on link ">" at bounding box center [405, 483] width 28 height 32
click at [412, 482] on link ">" at bounding box center [405, 483] width 28 height 32
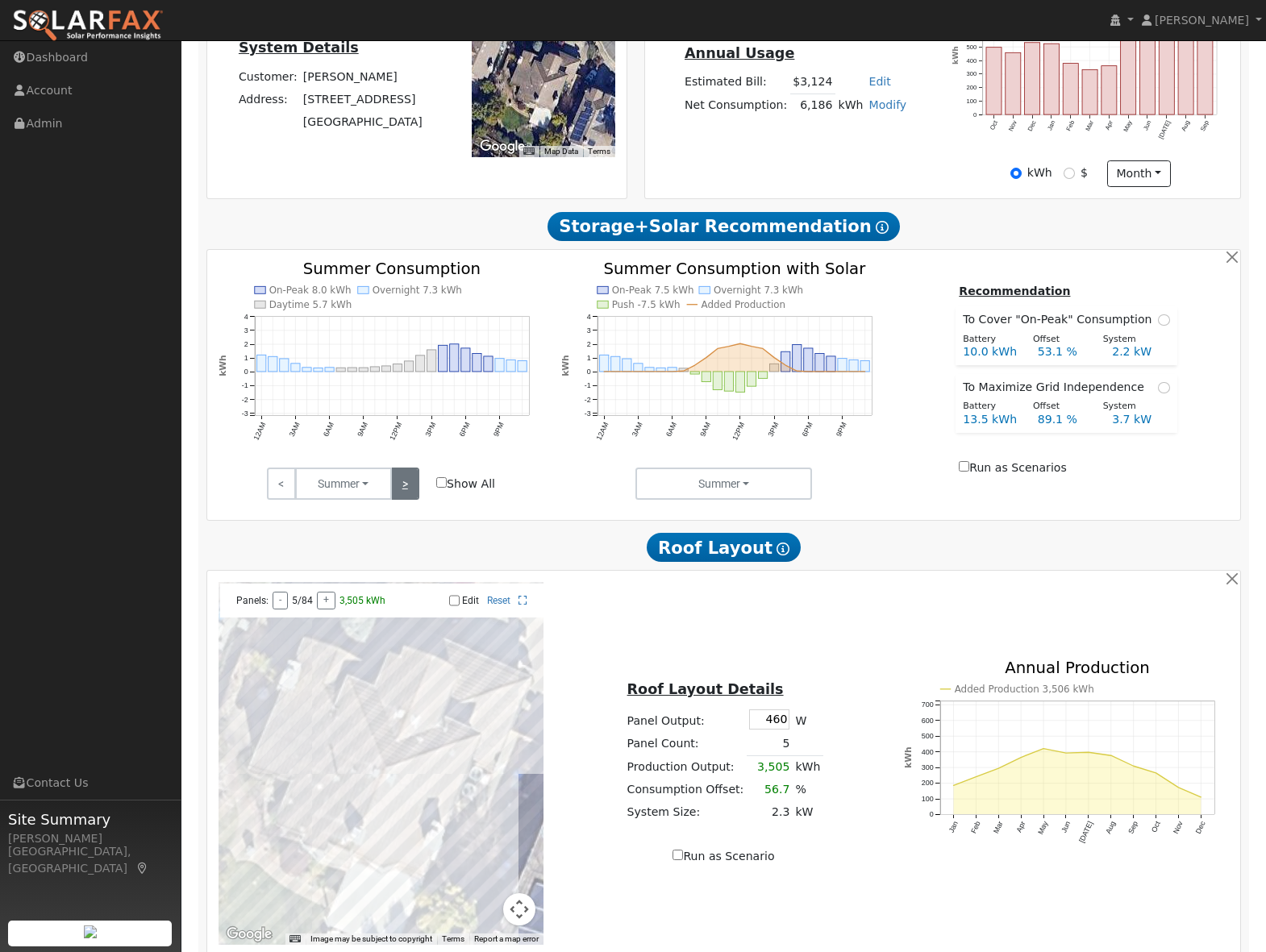
click at [412, 482] on link ">" at bounding box center [405, 483] width 28 height 32
click at [291, 492] on link "<" at bounding box center [281, 483] width 28 height 32
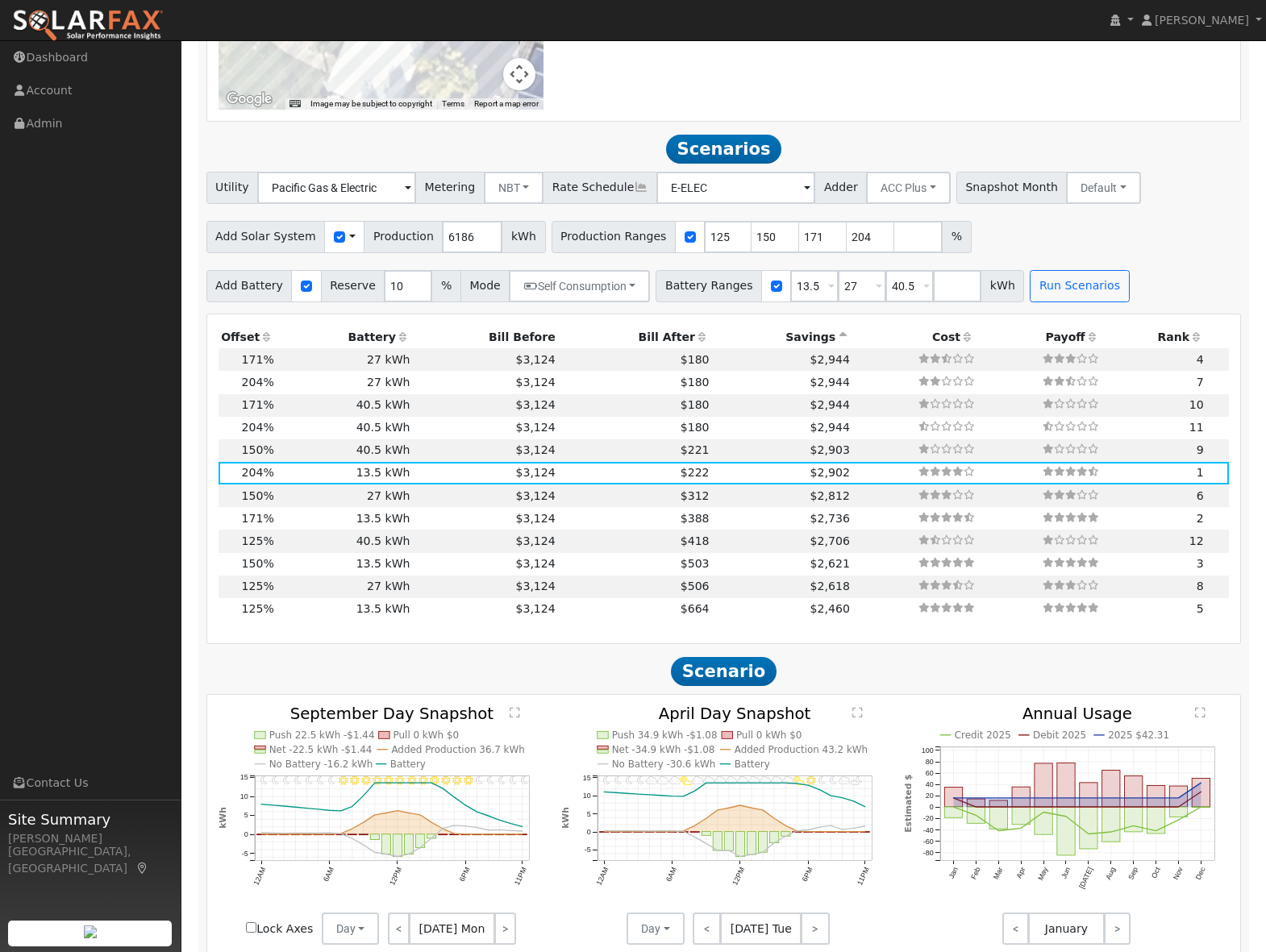
scroll to position [1224, 0]
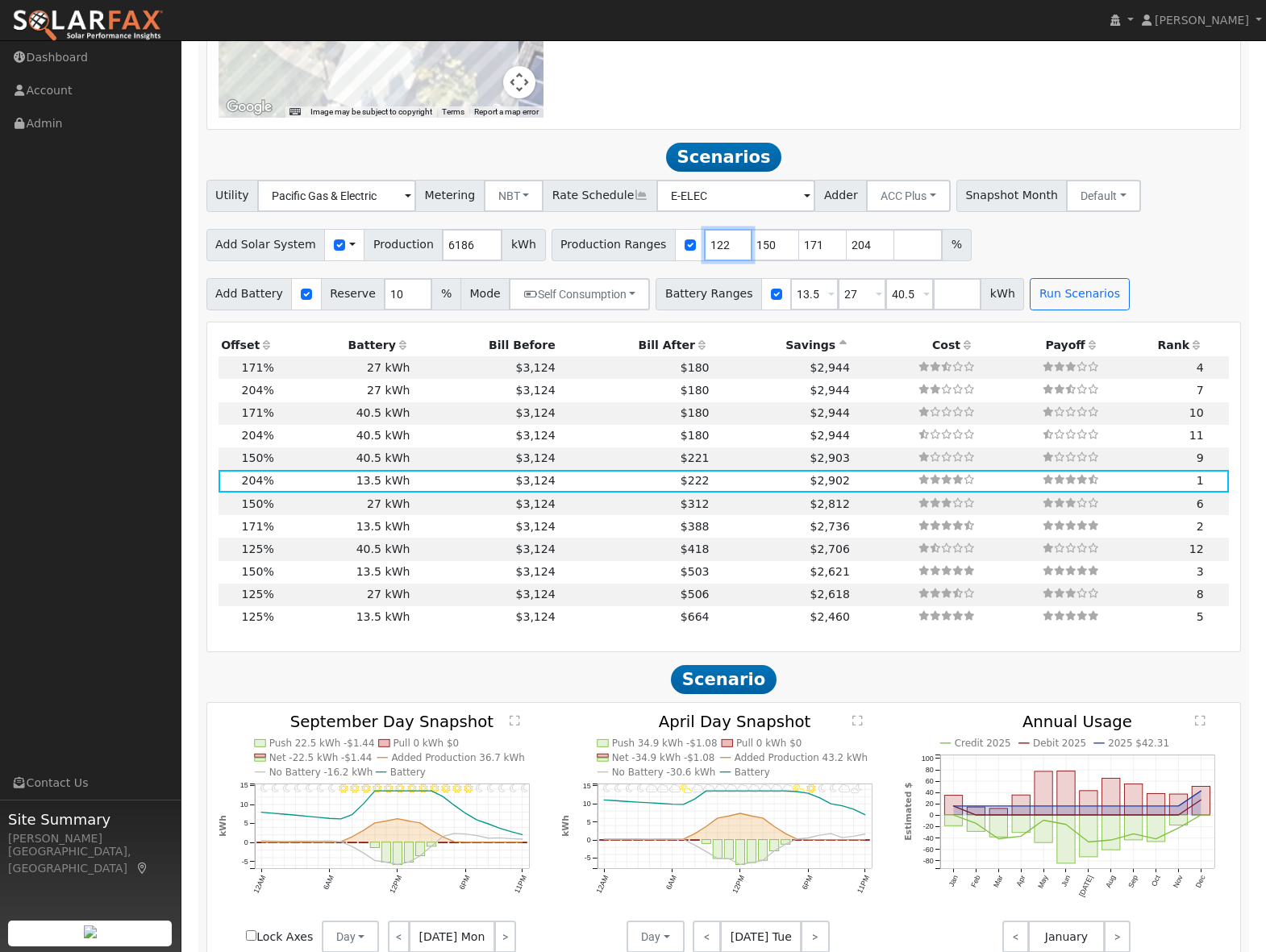
drag, startPoint x: 719, startPoint y: 254, endPoint x: 699, endPoint y: 252, distance: 20.1
click at [704, 253] on input "122" at bounding box center [729, 245] width 49 height 32
click at [704, 258] on input "147" at bounding box center [729, 245] width 49 height 32
drag, startPoint x: 706, startPoint y: 257, endPoint x: 668, endPoint y: 257, distance: 38.0
click at [668, 257] on div "Production Ranges 168 150 171 204 %" at bounding box center [761, 245] width 420 height 32
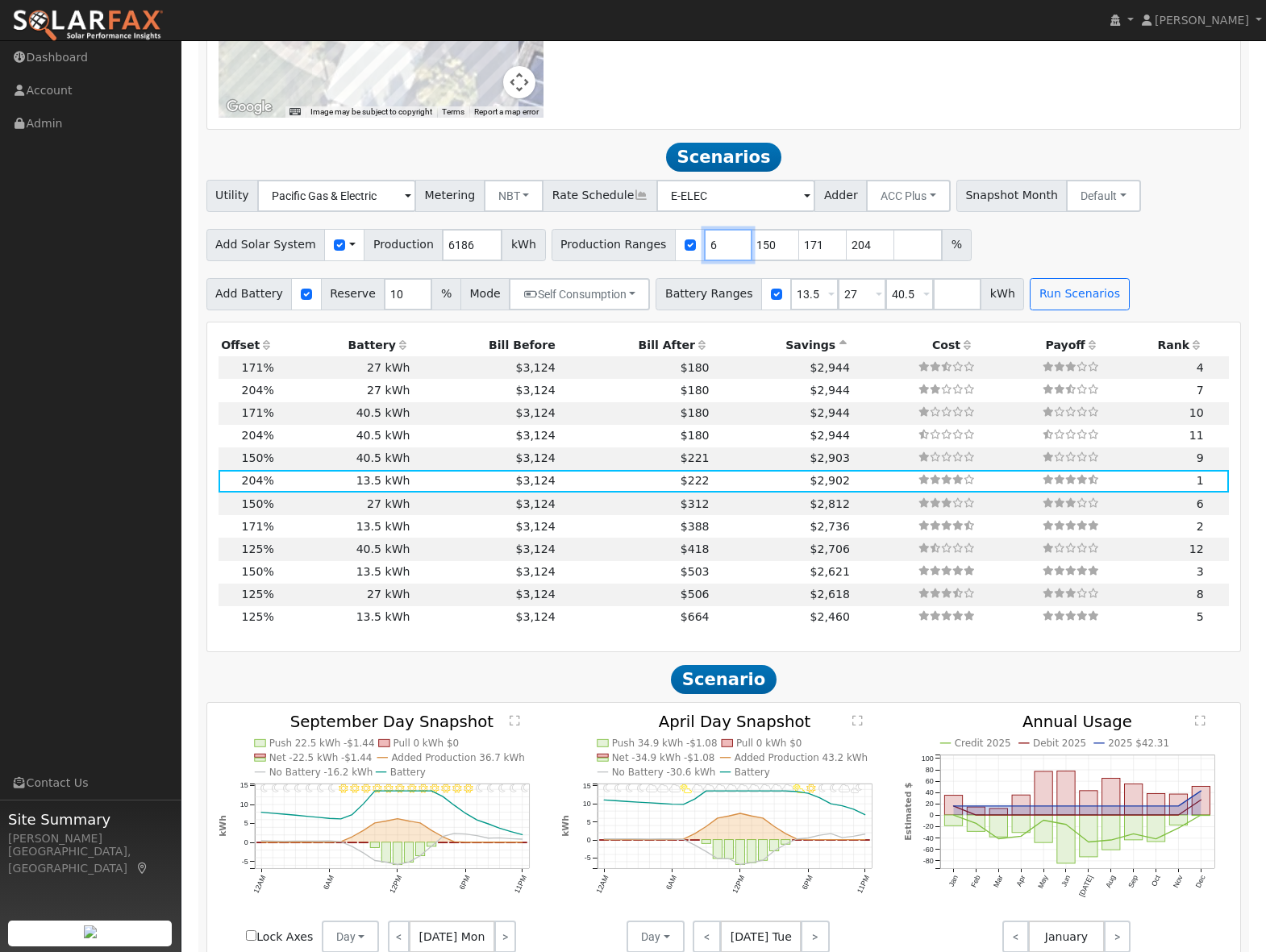
type input "150"
type input "171"
type input "204"
type input "171"
type input "174"
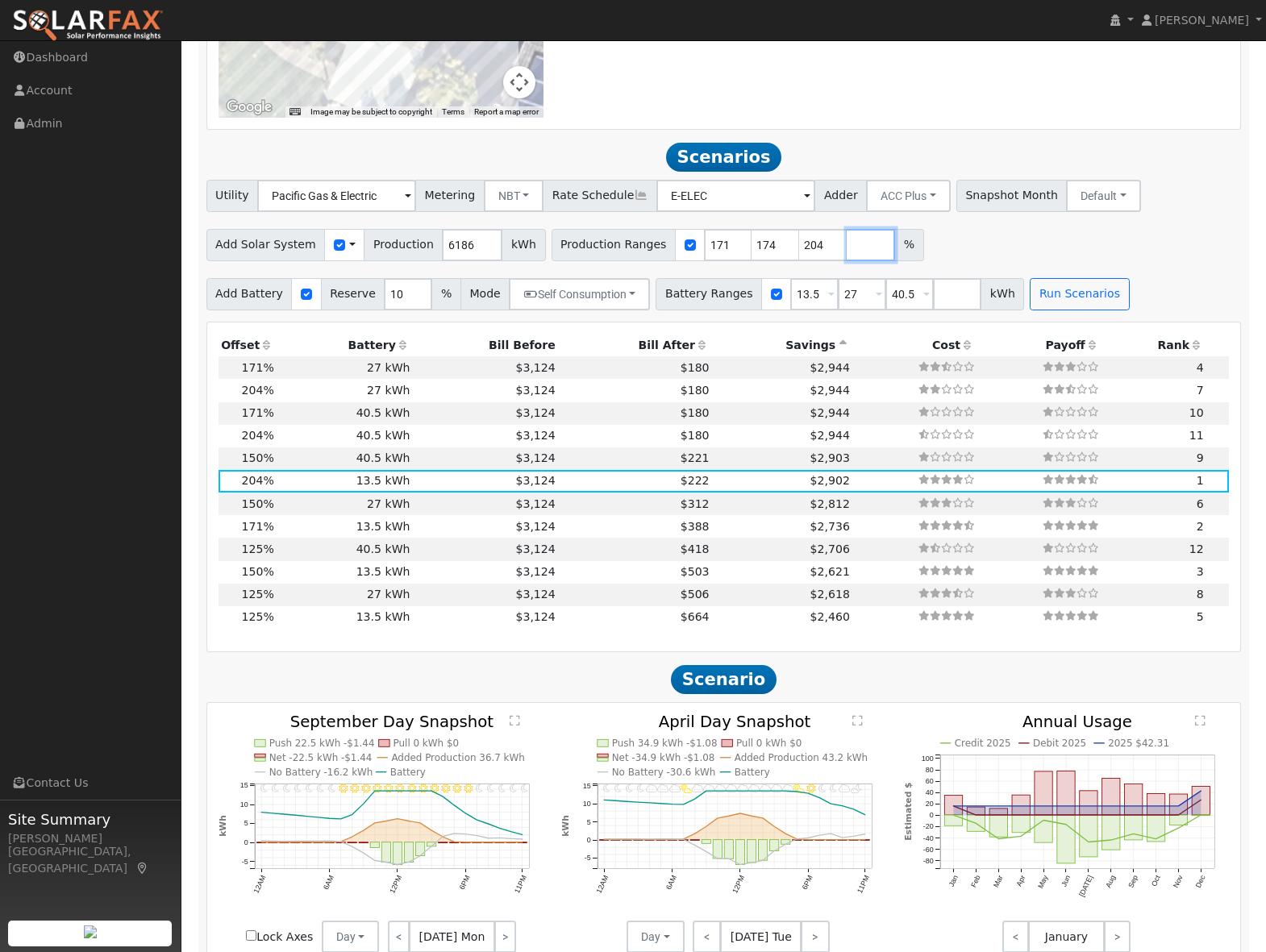
click at [851, 250] on input "number" at bounding box center [871, 245] width 49 height 32
drag, startPoint x: 713, startPoint y: 256, endPoint x: 675, endPoint y: 256, distance: 38.0
click at [675, 256] on div "Production Ranges 171 174 204 %" at bounding box center [737, 245] width 373 height 32
type input "129"
click at [769, 255] on input "173" at bounding box center [775, 245] width 49 height 32
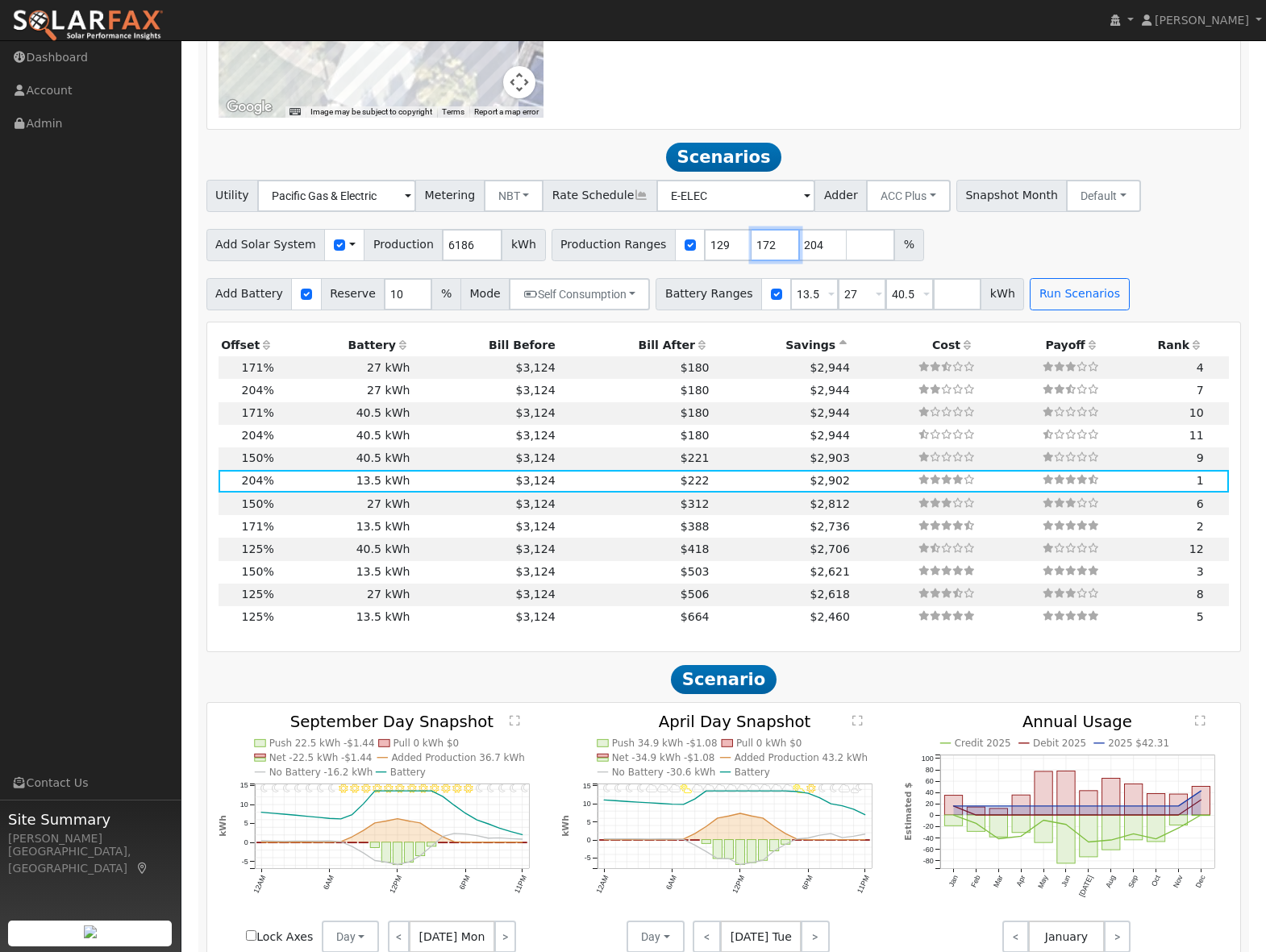
click at [769, 255] on input "172" at bounding box center [775, 245] width 49 height 32
type input "171"
click at [769, 255] on input "171" at bounding box center [775, 245] width 49 height 32
click at [847, 258] on input "number" at bounding box center [871, 245] width 49 height 32
drag, startPoint x: 903, startPoint y: 304, endPoint x: 876, endPoint y: 303, distance: 27.0
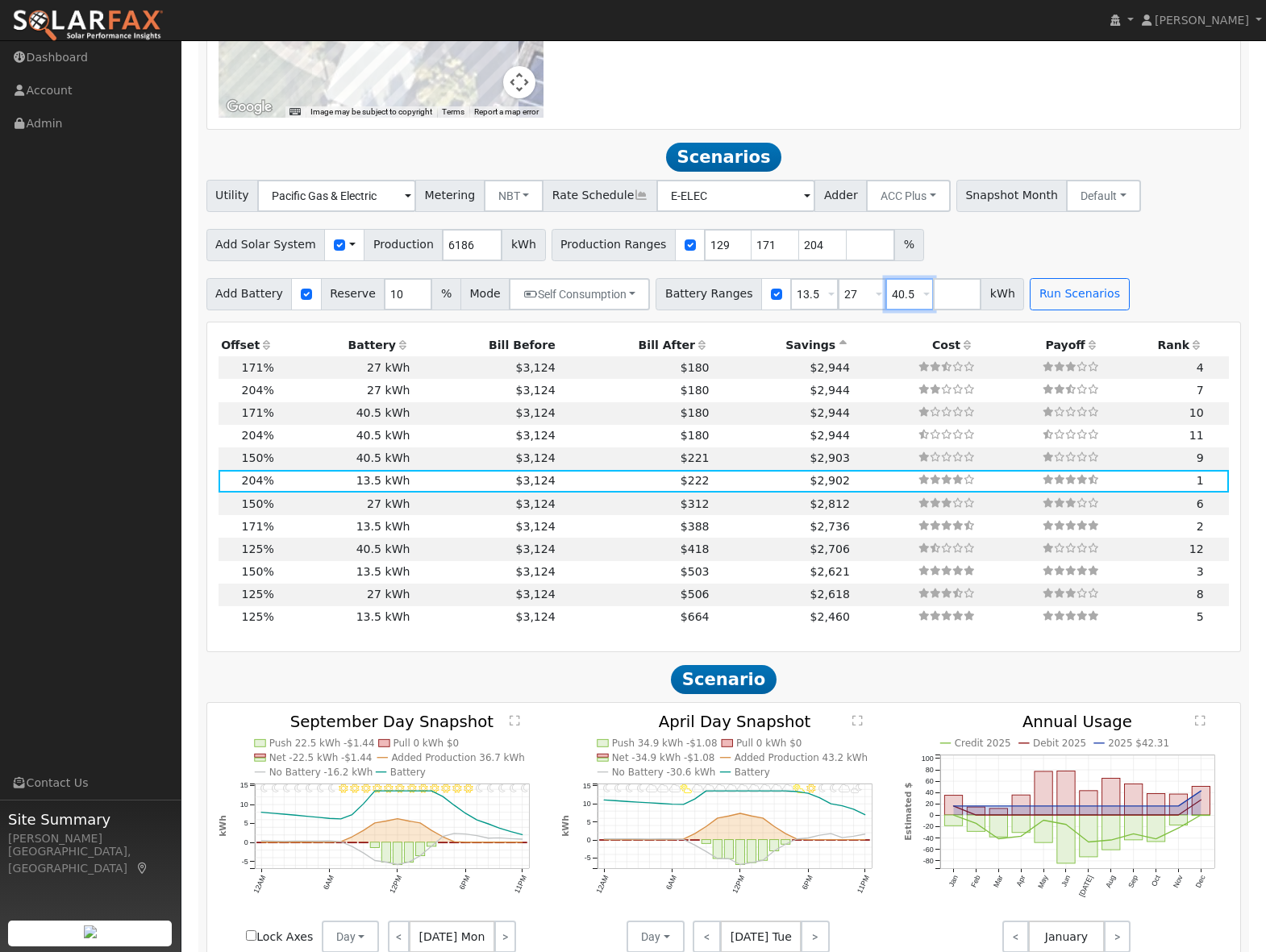
click at [886, 303] on input "40.5" at bounding box center [910, 294] width 49 height 32
click at [1006, 300] on button "Run Scenarios" at bounding box center [1032, 294] width 99 height 32
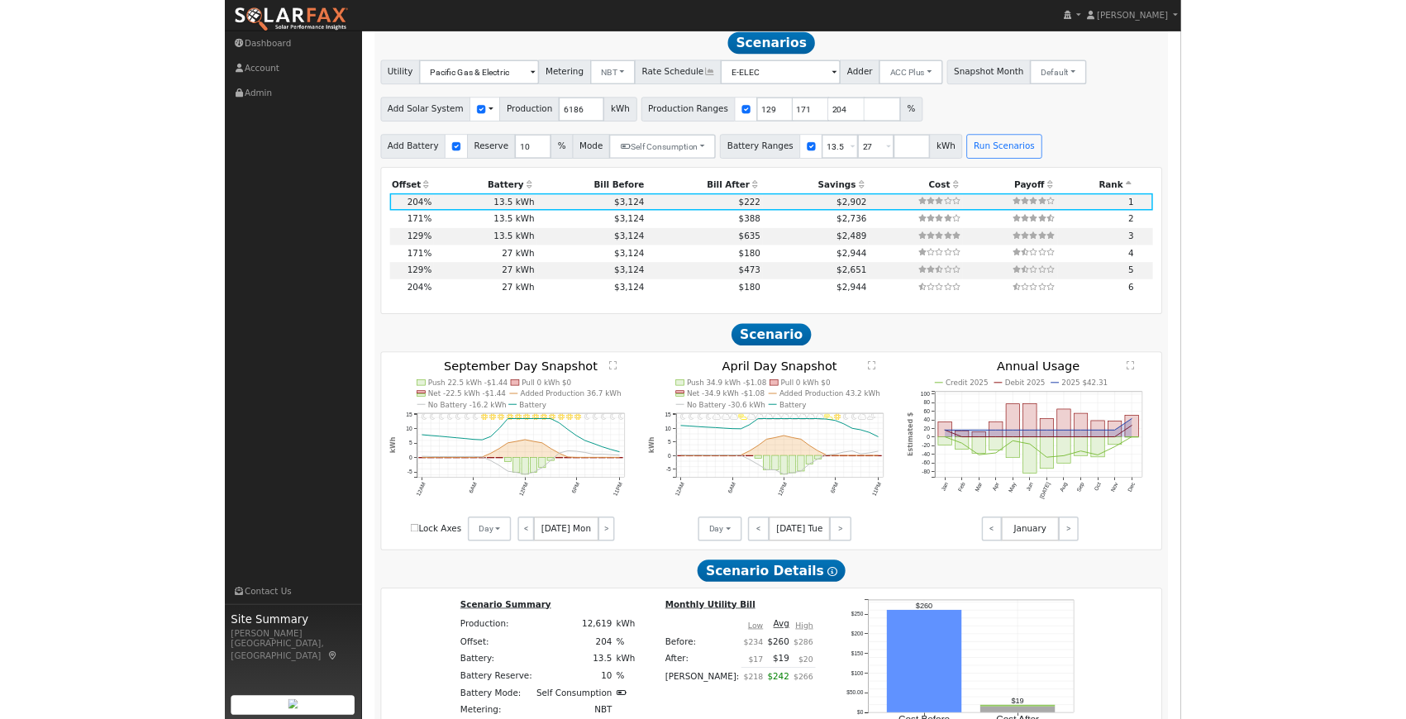
scroll to position [1400, 0]
